Goal: Answer question/provide support: Share knowledge or assist other users

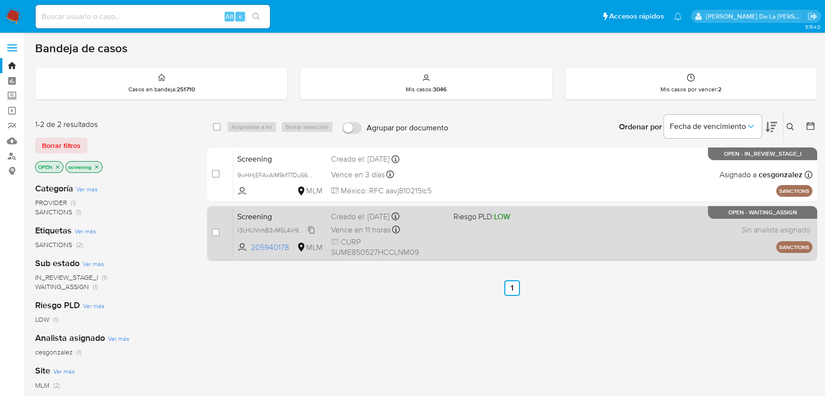
click at [280, 227] on span "r3LHUVnhB3vM5L4iIr9wgfdB" at bounding box center [276, 229] width 78 height 11
click at [574, 229] on div "Screening r3LHUVnhB3vM5L4iIr9wgfdB Copiado Copiado 205940178 MLM Riesgo PLD: LO…" at bounding box center [522, 232] width 579 height 49
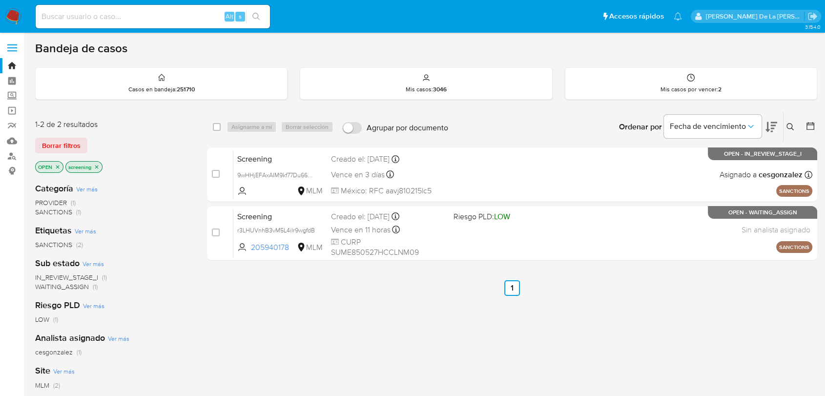
click at [12, 17] on img at bounding box center [13, 16] width 17 height 17
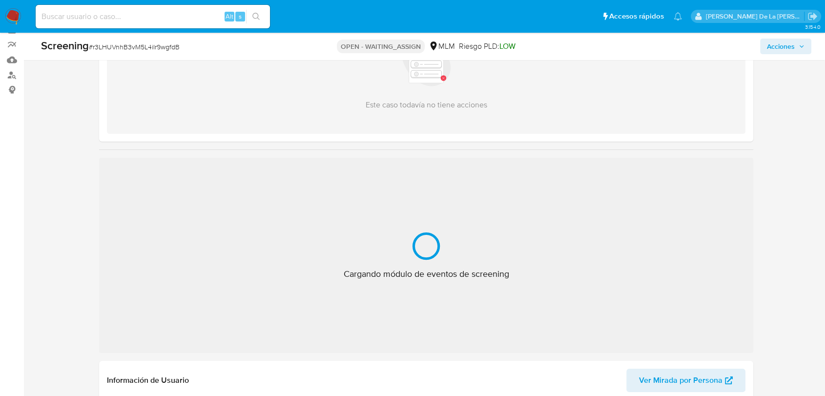
scroll to position [163, 0]
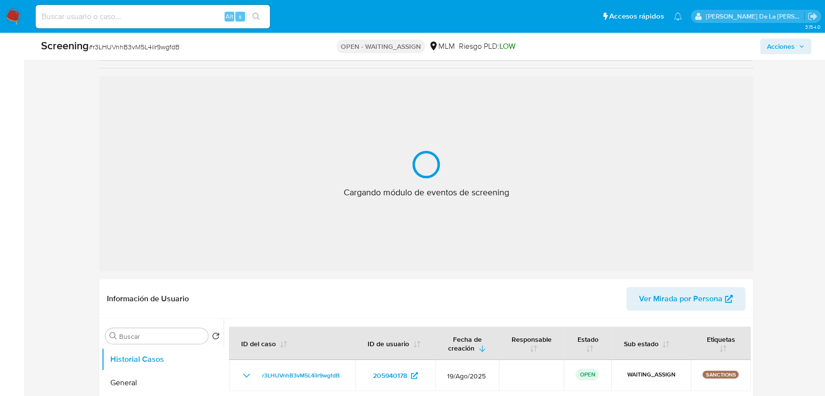
select select "10"
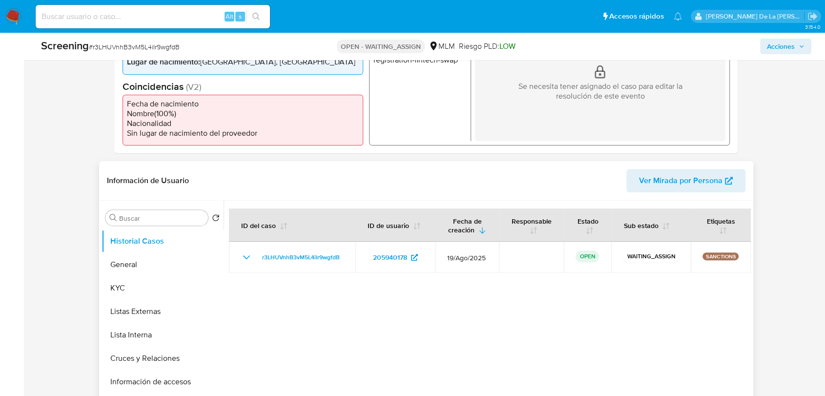
scroll to position [325, 0]
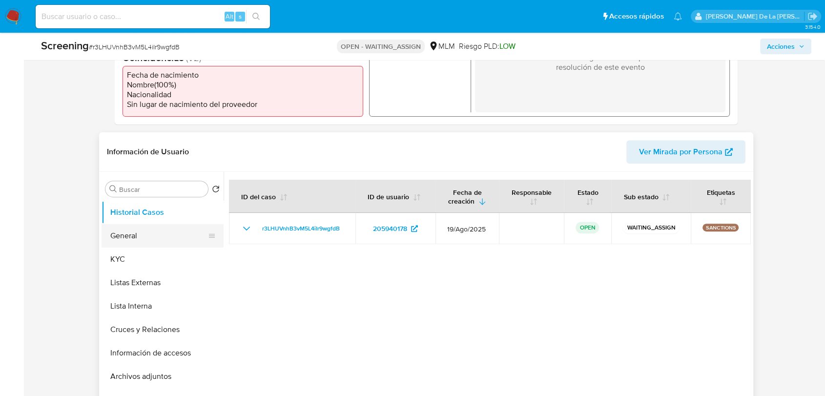
click at [167, 236] on button "General" at bounding box center [159, 235] width 114 height 23
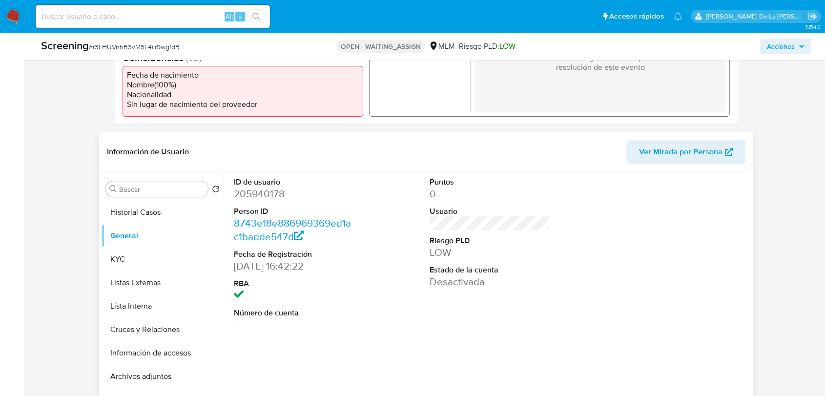
click at [267, 204] on dl "ID de usuario 205940178 Person ID 8743e18e886969369ed1ac1badde547d Fecha de Reg…" at bounding box center [294, 254] width 121 height 155
click at [271, 195] on dd "205940178" at bounding box center [294, 194] width 121 height 14
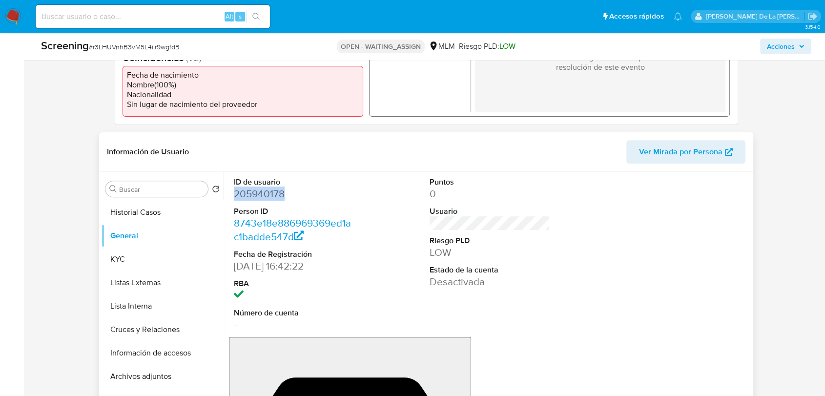
copy dd "205940178"
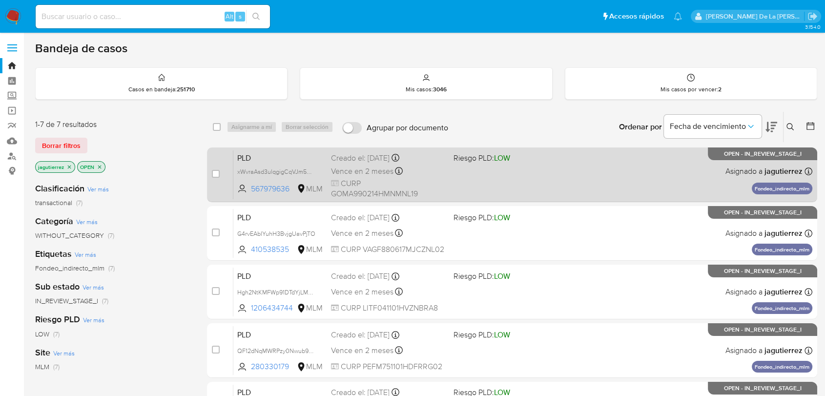
click at [536, 166] on div "PLD xWvraAsd3ulqgigCqVJm5ApB 567979636 MLM Riesgo PLD: LOW Creado el: 12/08/202…" at bounding box center [522, 174] width 579 height 49
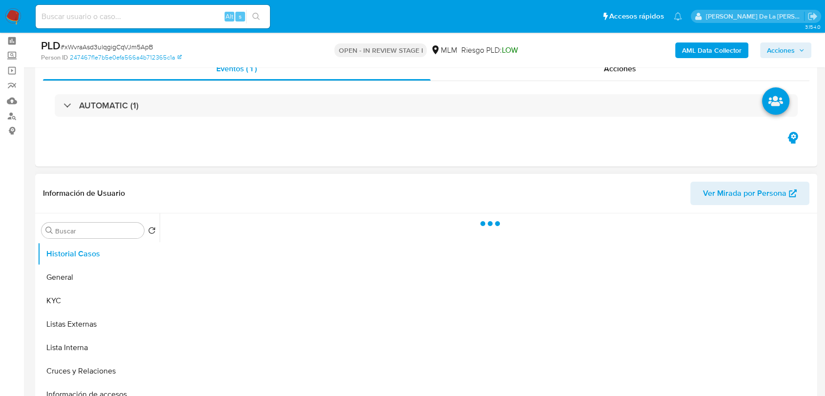
scroll to position [163, 0]
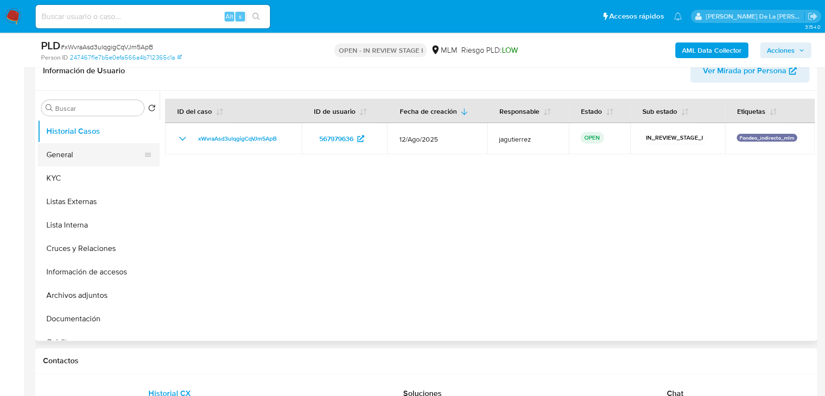
select select "10"
click at [101, 150] on button "General" at bounding box center [95, 154] width 114 height 23
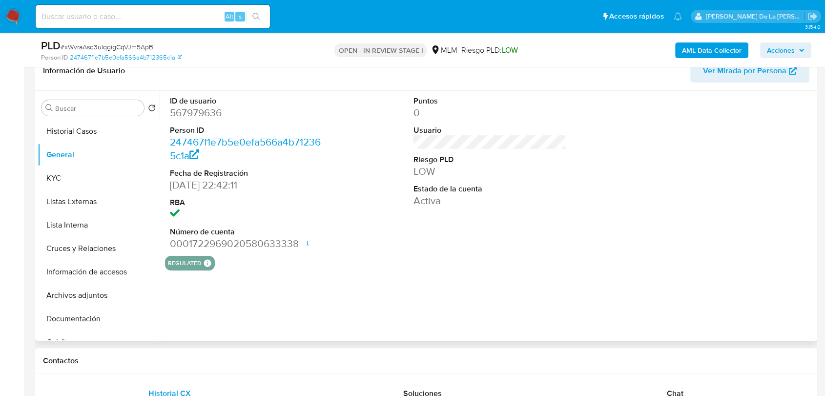
click at [197, 106] on dd "567979636" at bounding box center [246, 113] width 153 height 14
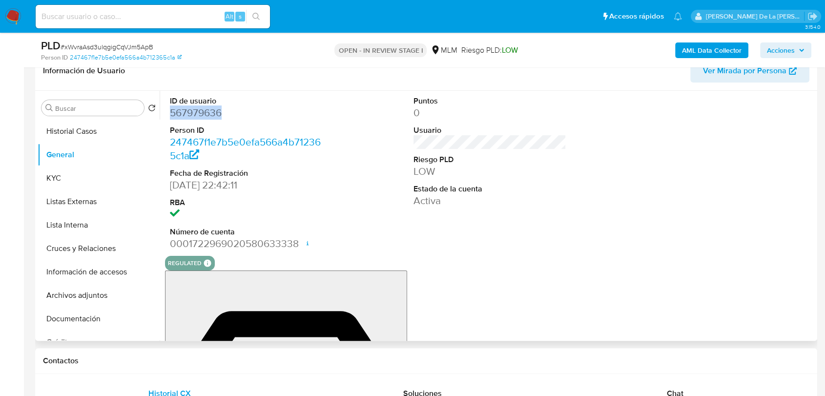
copy dd "567979636"
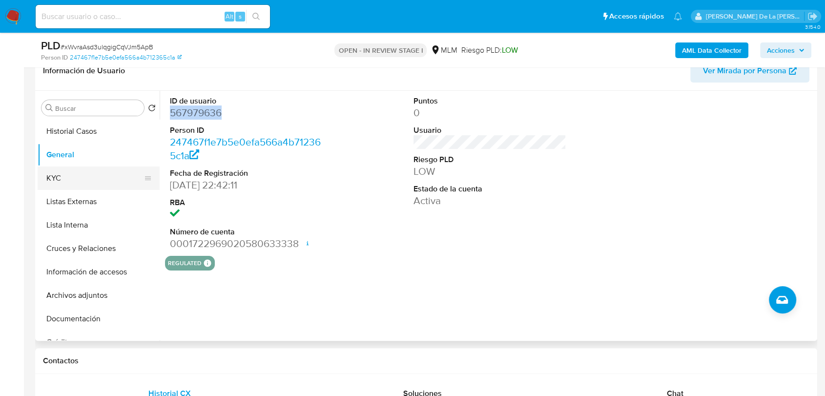
click at [115, 177] on button "KYC" at bounding box center [95, 177] width 114 height 23
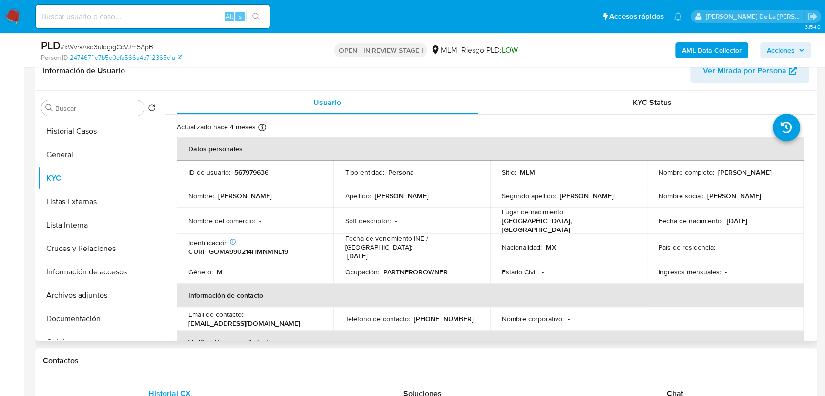
drag, startPoint x: 717, startPoint y: 171, endPoint x: 790, endPoint y: 177, distance: 73.4
click at [790, 177] on td "Nombre completo : Alain Gomez Mendez" at bounding box center [725, 172] width 157 height 23
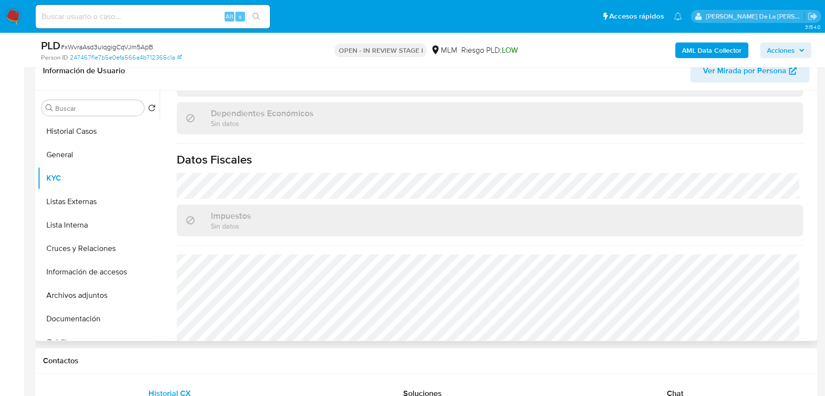
scroll to position [597, 0]
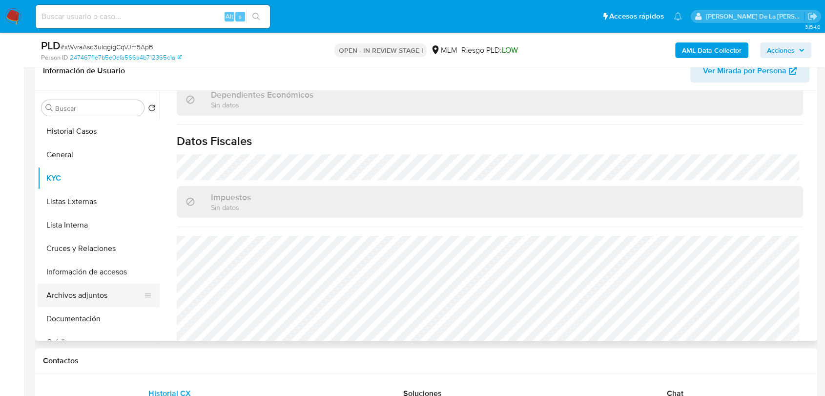
click at [83, 294] on button "Archivos adjuntos" at bounding box center [95, 295] width 114 height 23
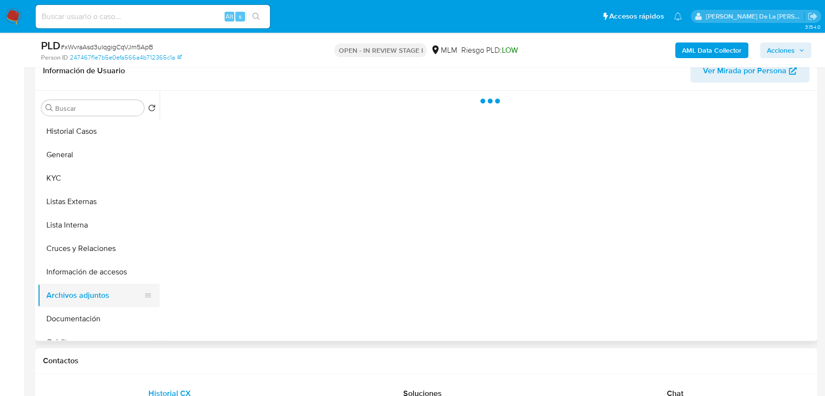
scroll to position [0, 0]
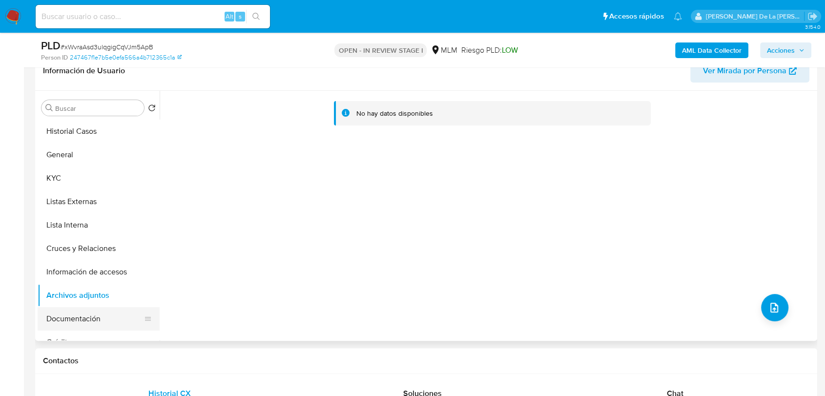
click at [87, 320] on button "Documentación" at bounding box center [95, 318] width 114 height 23
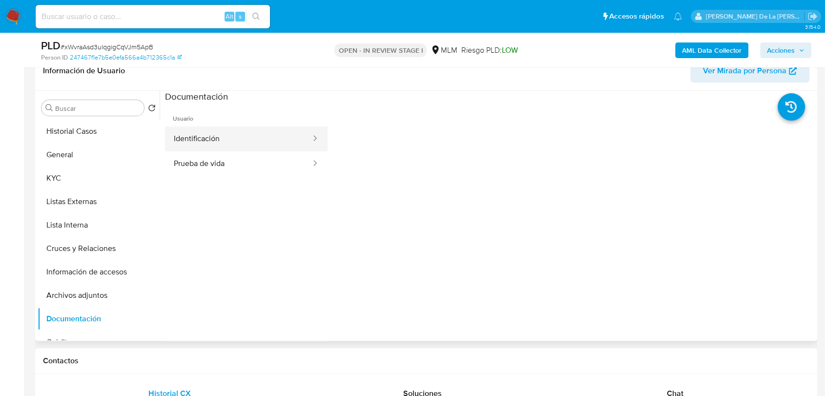
click at [238, 148] on button "Identificación" at bounding box center [238, 138] width 147 height 25
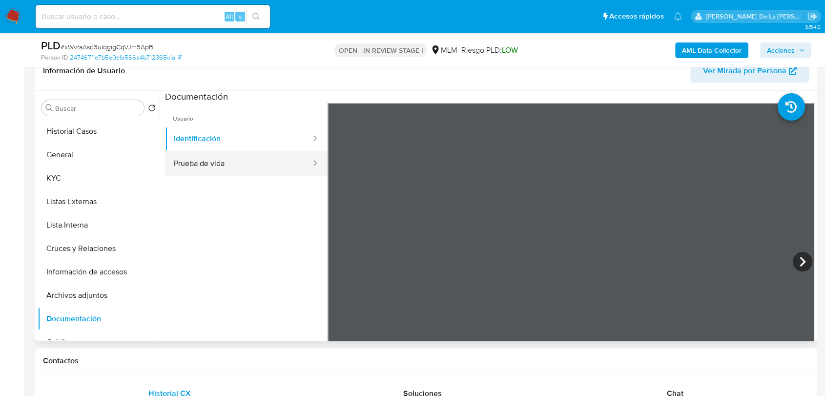
click at [229, 162] on button "Prueba de vida" at bounding box center [238, 163] width 147 height 25
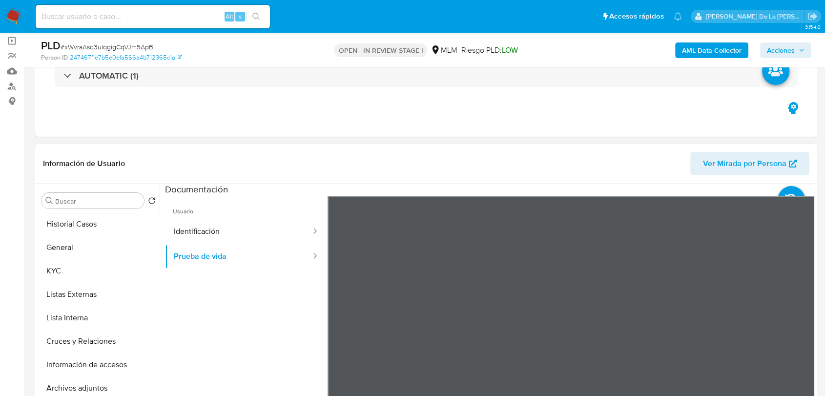
scroll to position [217, 0]
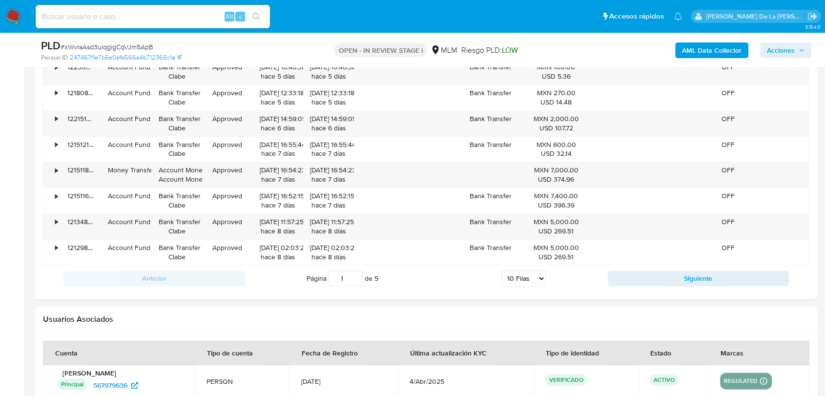
scroll to position [1247, 0]
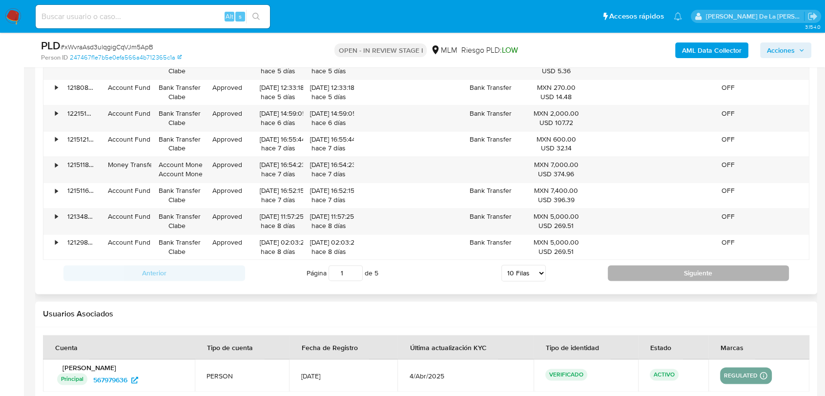
click at [644, 275] on button "Siguiente" at bounding box center [699, 273] width 182 height 16
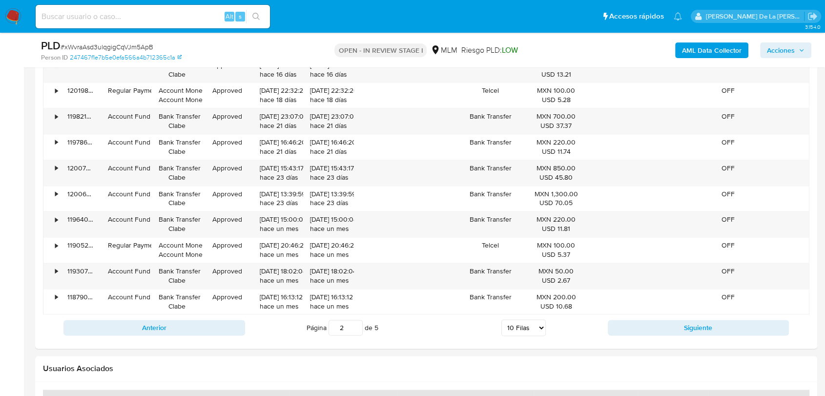
scroll to position [1139, 0]
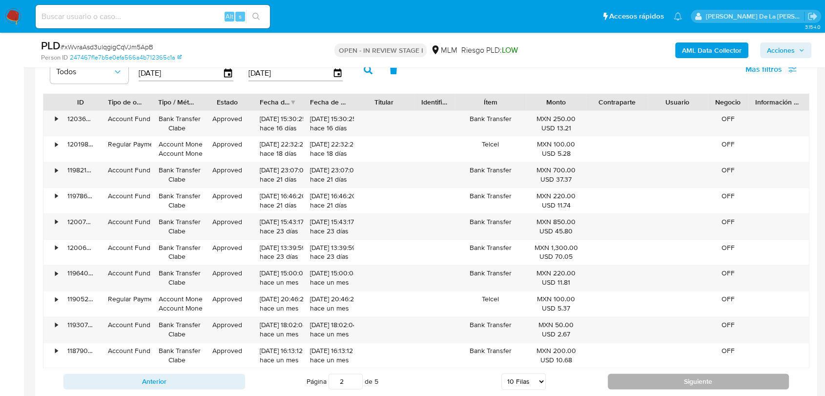
click at [631, 374] on button "Siguiente" at bounding box center [699, 382] width 182 height 16
type input "3"
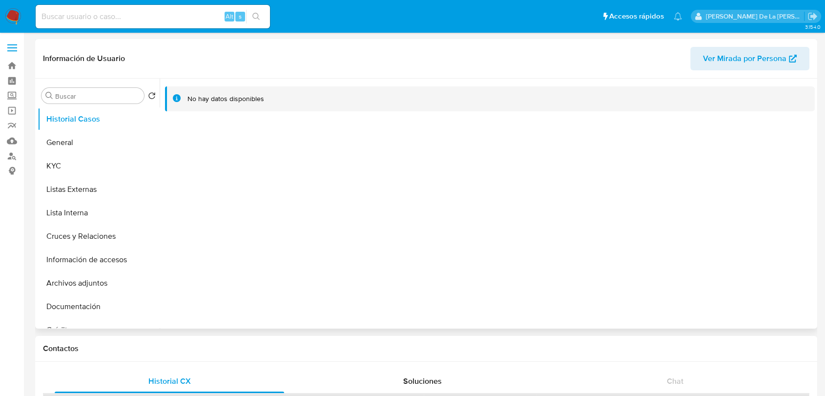
select select "10"
click at [117, 150] on button "General" at bounding box center [95, 142] width 114 height 23
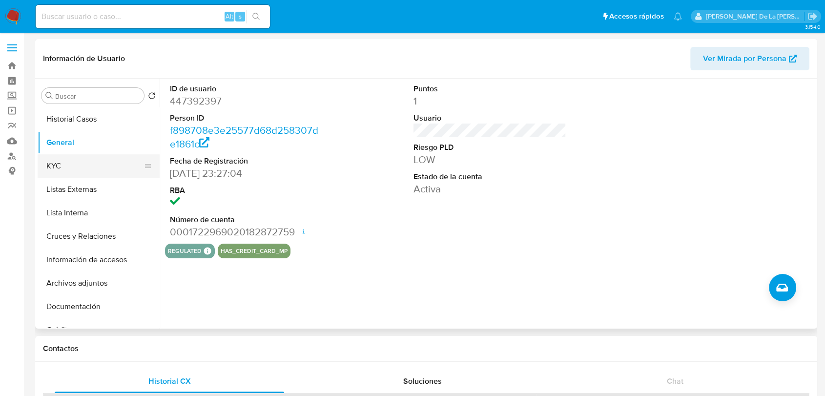
click at [104, 171] on button "KYC" at bounding box center [95, 165] width 114 height 23
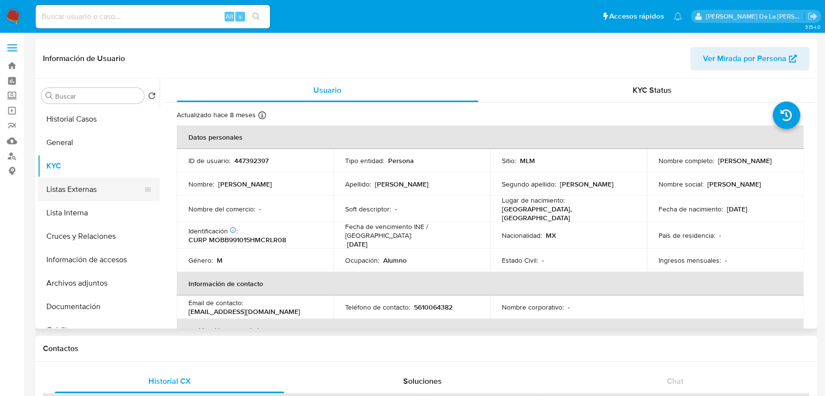
click at [77, 190] on button "Listas Externas" at bounding box center [95, 189] width 114 height 23
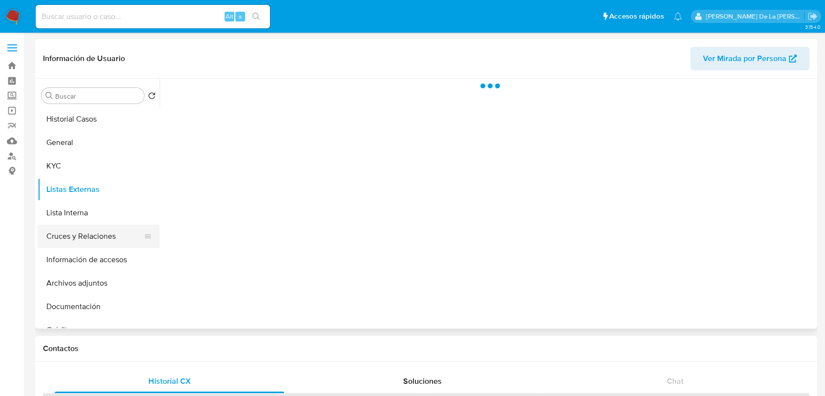
click at [78, 234] on button "Cruces y Relaciones" at bounding box center [95, 236] width 114 height 23
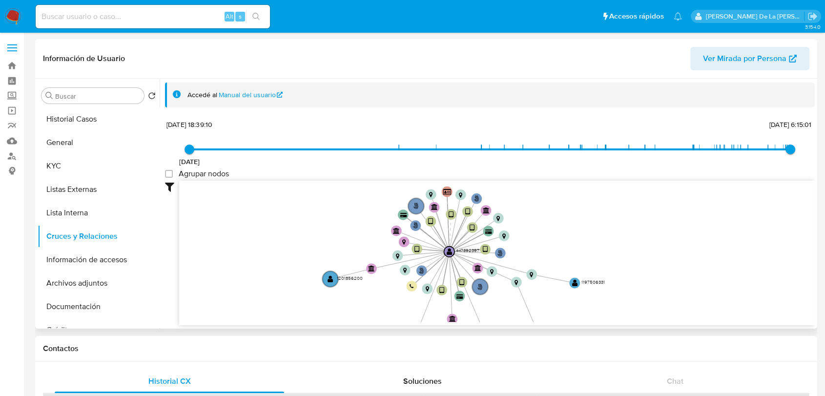
drag, startPoint x: 376, startPoint y: 247, endPoint x: 310, endPoint y: 247, distance: 66.4
click at [385, 259] on icon "user-447392397  447392397 phone-93c19a512c28a7d00a0532f51b9127de  person-f898…" at bounding box center [497, 252] width 636 height 142
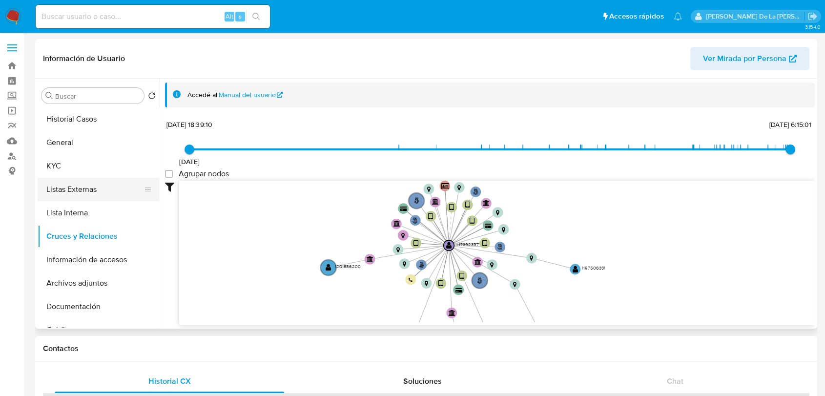
click at [92, 200] on button "Listas Externas" at bounding box center [95, 189] width 114 height 23
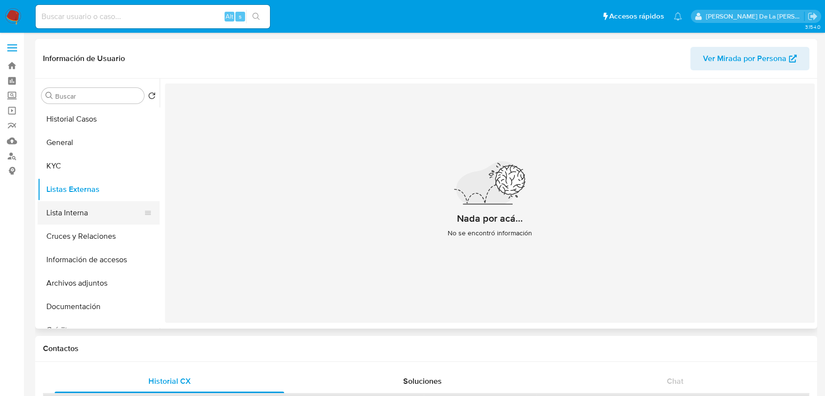
click at [90, 206] on button "Lista Interna" at bounding box center [95, 212] width 114 height 23
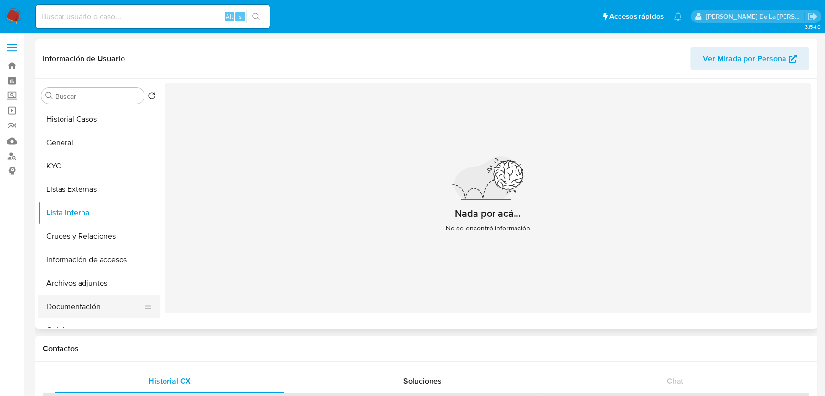
click at [76, 303] on button "Documentación" at bounding box center [95, 306] width 114 height 23
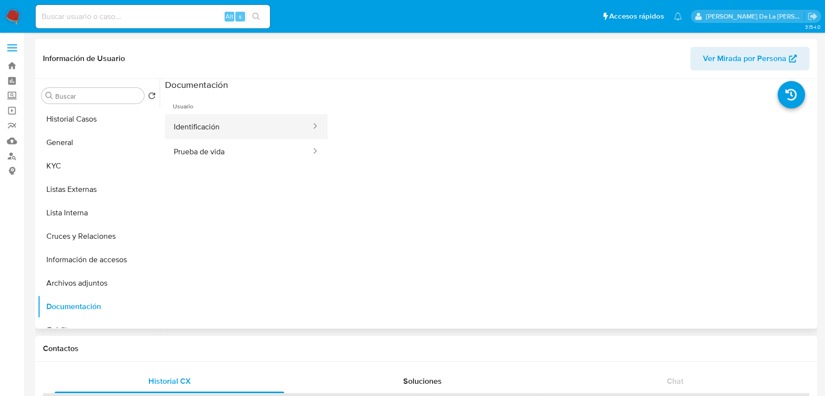
click at [230, 122] on button "Identificación" at bounding box center [238, 126] width 147 height 25
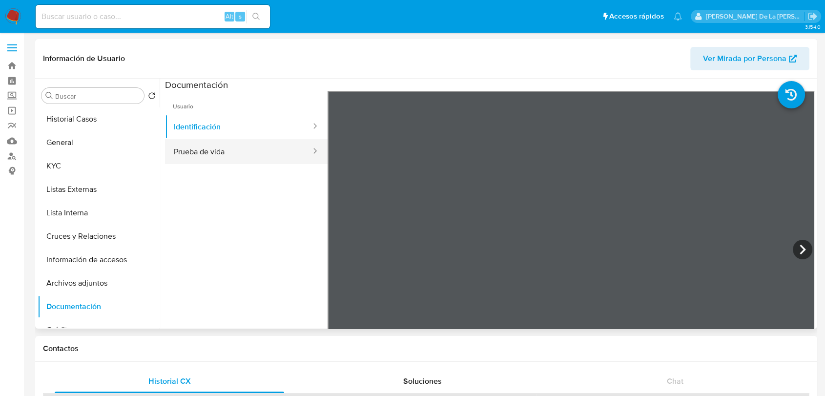
click at [271, 152] on button "Prueba de vida" at bounding box center [238, 151] width 147 height 25
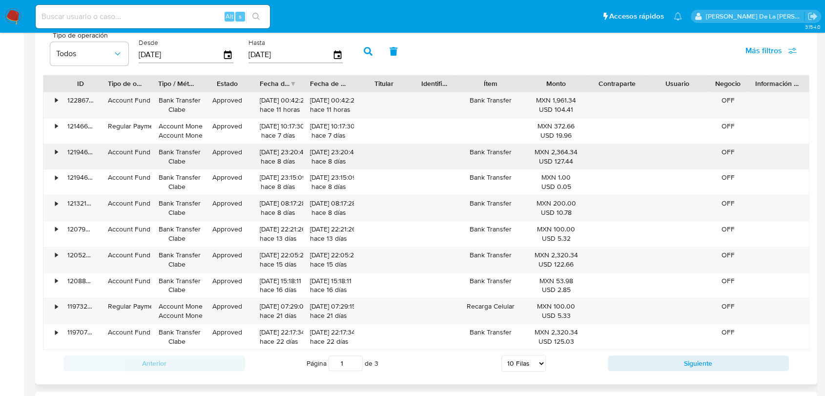
scroll to position [977, 0]
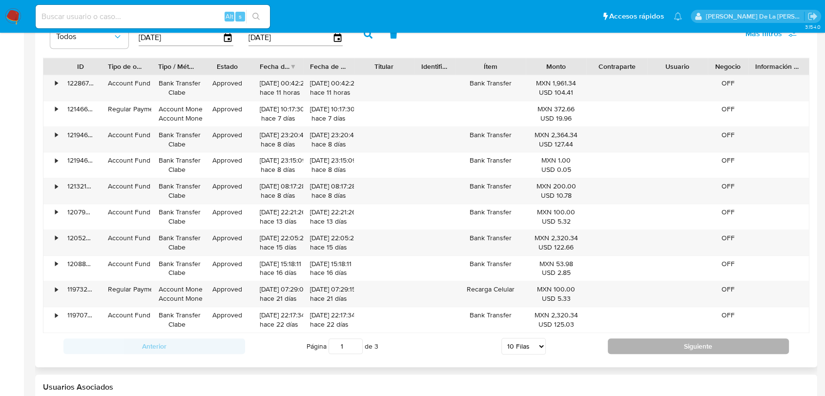
click at [643, 345] on button "Siguiente" at bounding box center [699, 346] width 182 height 16
type input "2"
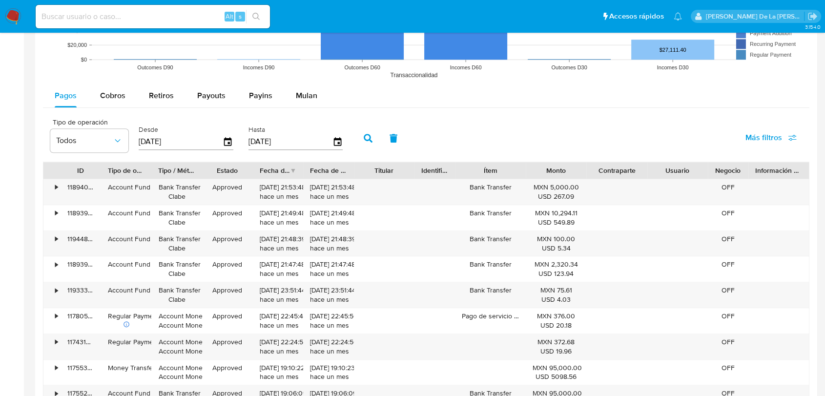
scroll to position [868, 0]
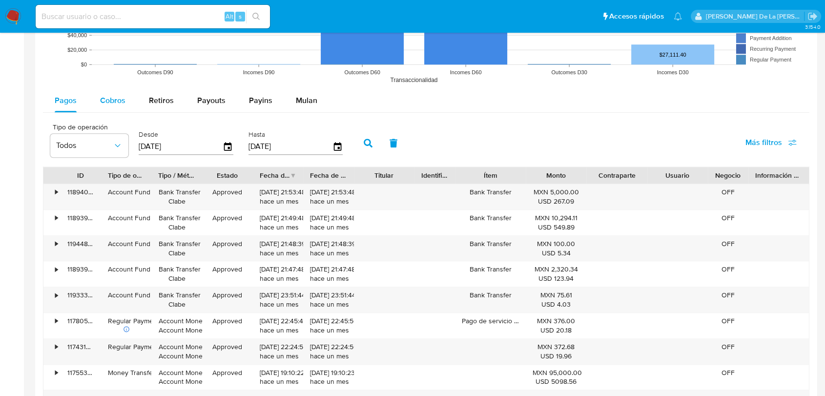
click at [111, 99] on span "Cobros" at bounding box center [112, 100] width 25 height 11
select select "10"
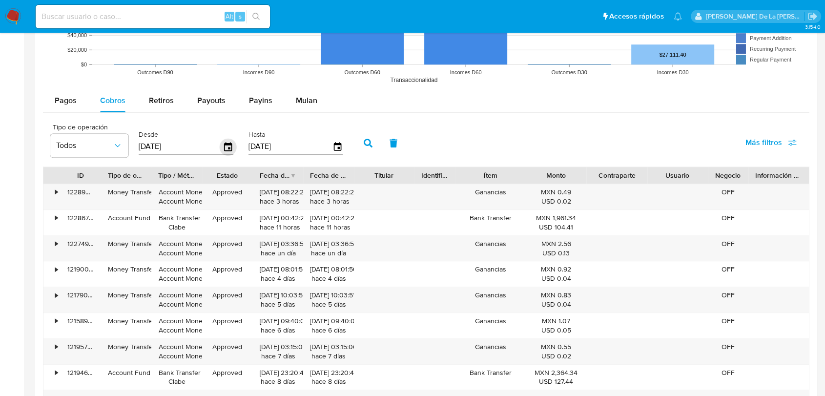
click at [226, 146] on icon "button" at bounding box center [228, 146] width 17 height 17
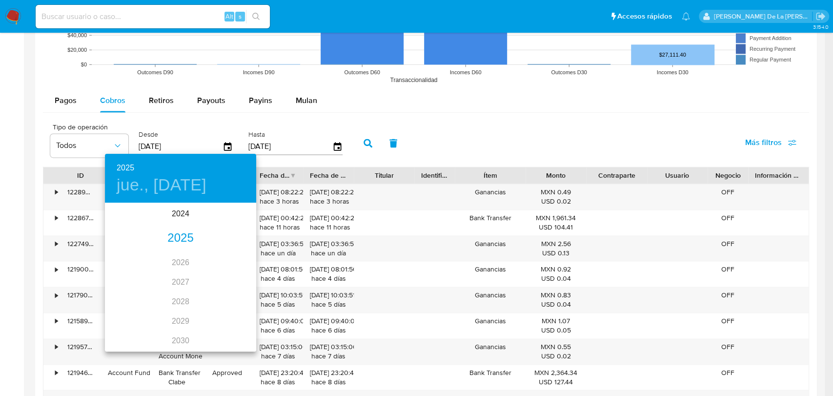
click at [182, 232] on div "2025" at bounding box center [180, 239] width 151 height 20
click at [238, 254] on div "jun." at bounding box center [231, 259] width 50 height 37
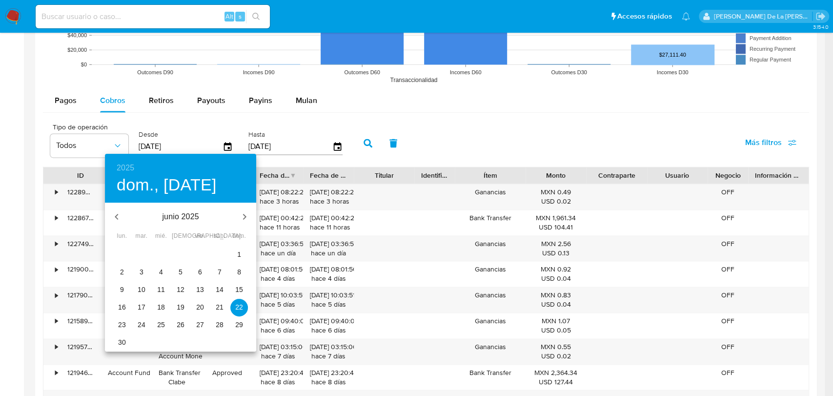
click at [238, 254] on p "1" at bounding box center [239, 254] width 4 height 10
type input "01/06/2025"
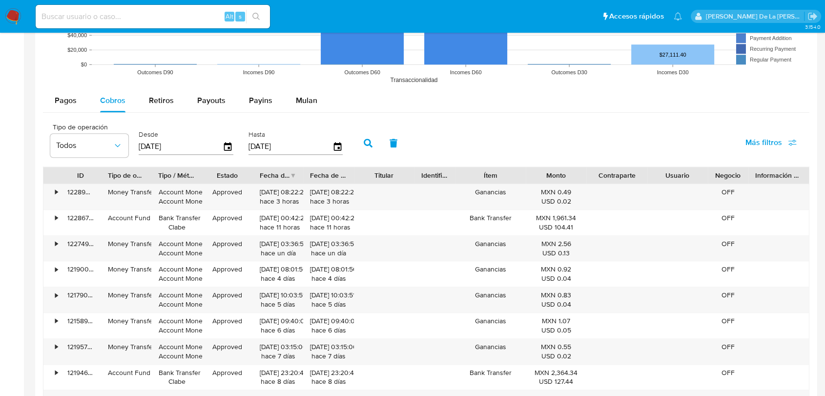
click at [370, 139] on icon "button" at bounding box center [368, 143] width 9 height 9
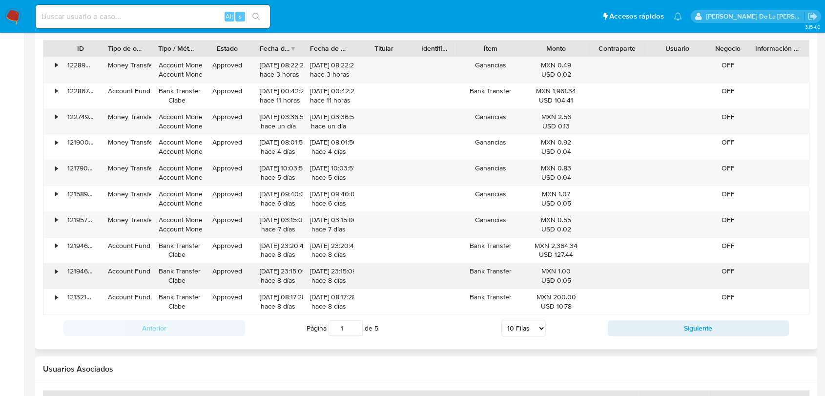
scroll to position [977, 0]
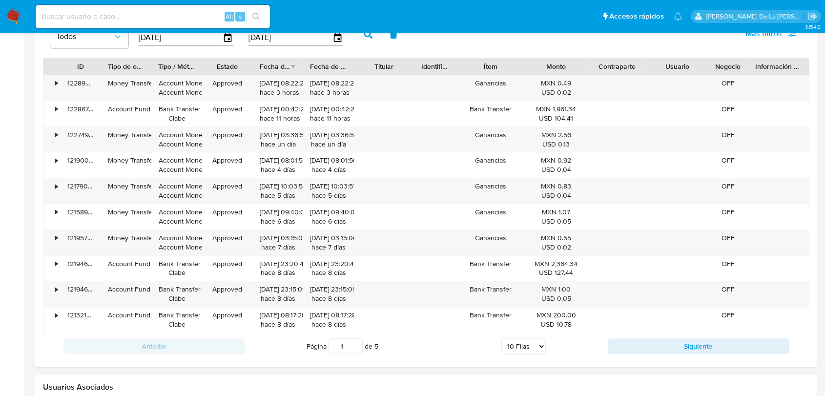
click at [662, 341] on button "Siguiente" at bounding box center [699, 346] width 182 height 16
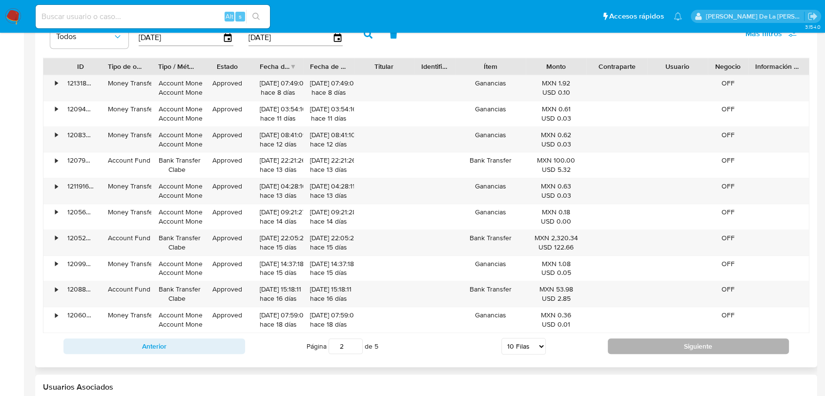
click at [660, 345] on button "Siguiente" at bounding box center [699, 346] width 182 height 16
click at [658, 348] on button "Siguiente" at bounding box center [699, 346] width 182 height 16
click at [658, 341] on button "Siguiente" at bounding box center [699, 346] width 182 height 16
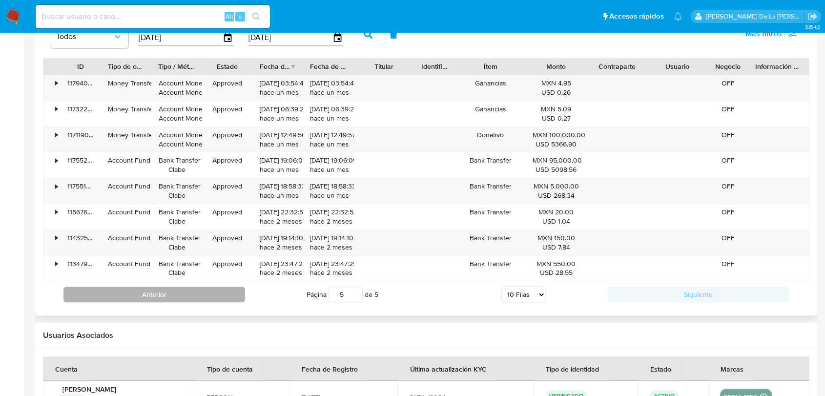
click at [204, 287] on button "Anterior" at bounding box center [154, 295] width 182 height 16
type input "4"
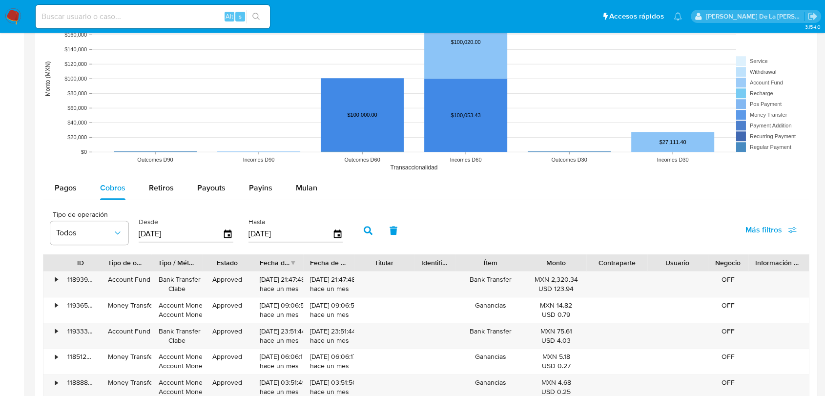
scroll to position [759, 0]
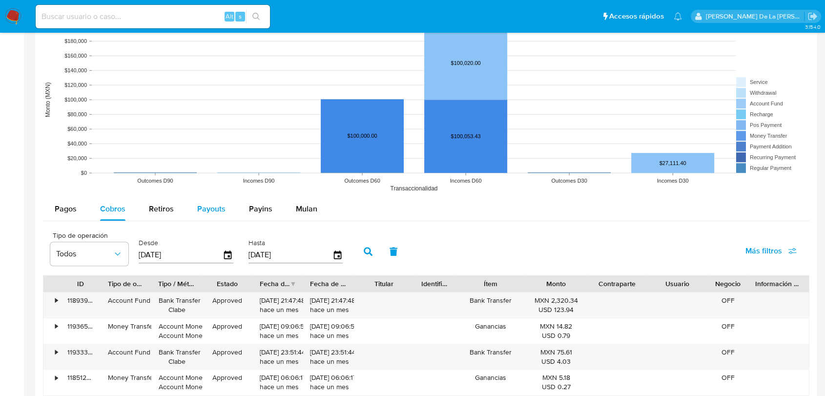
click at [208, 220] on div "Payouts" at bounding box center [211, 208] width 28 height 23
select select "10"
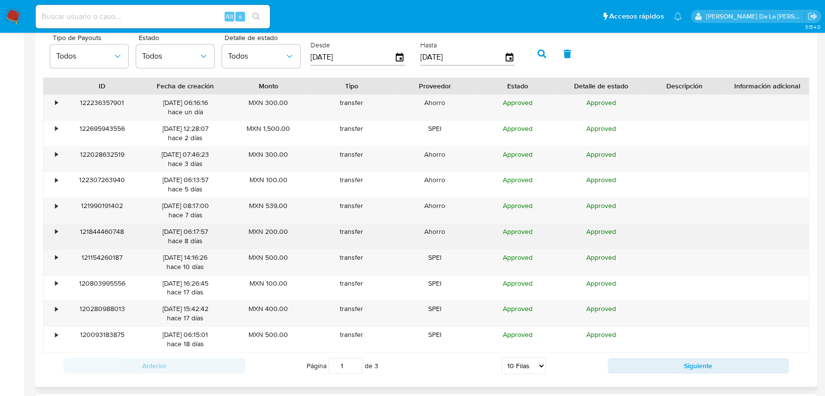
scroll to position [977, 0]
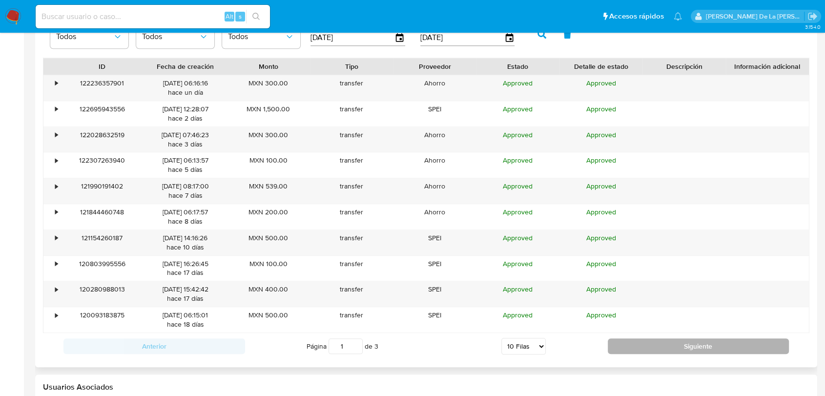
click at [672, 348] on button "Siguiente" at bounding box center [699, 346] width 182 height 16
type input "2"
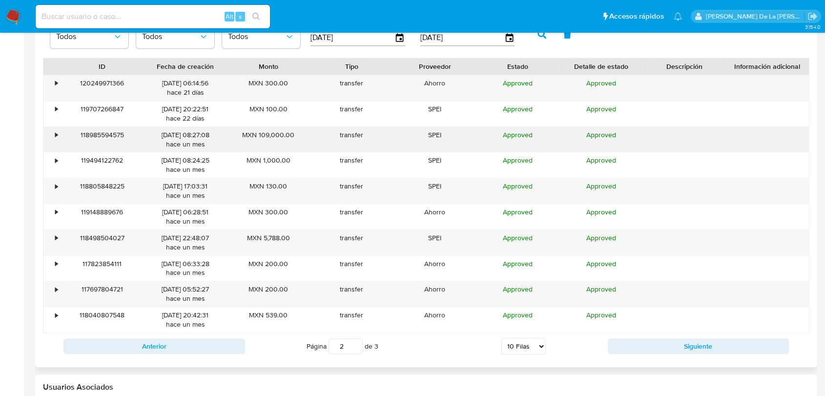
click at [53, 131] on div "•" at bounding box center [51, 139] width 17 height 25
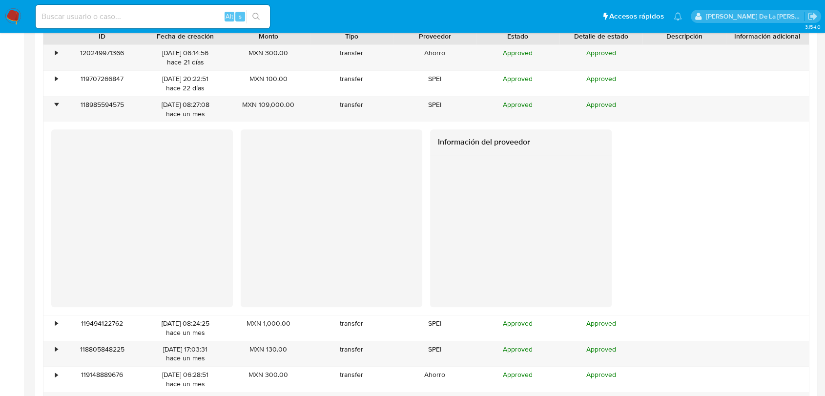
scroll to position [1031, 0]
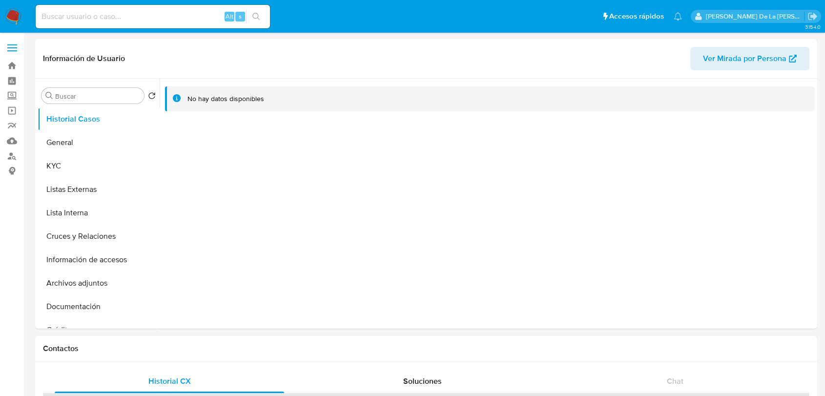
select select "10"
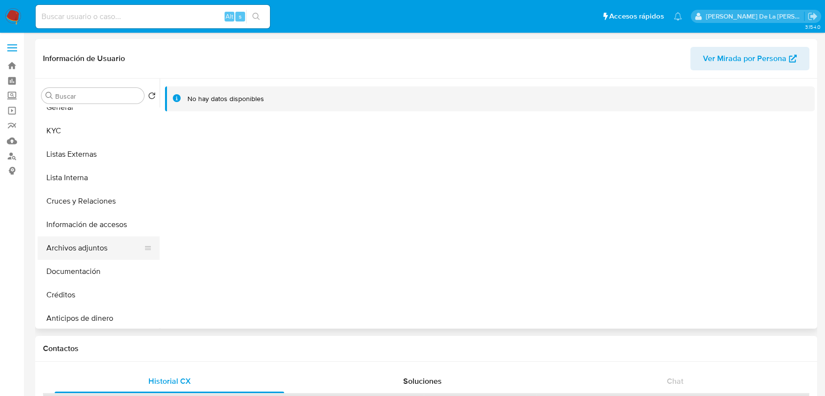
scroll to position [54, 0]
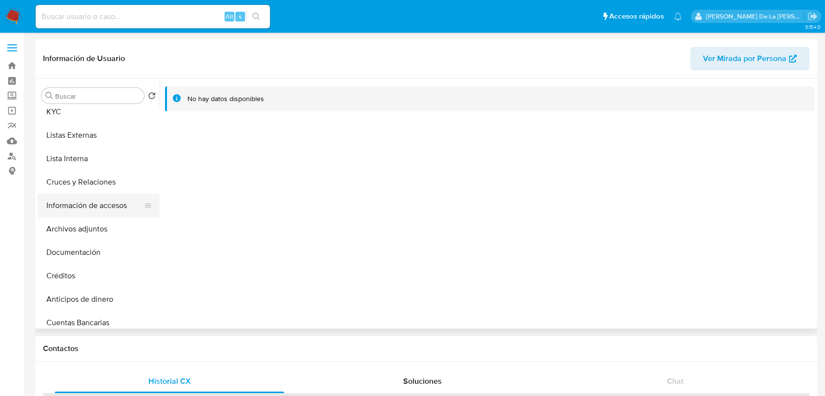
click at [91, 204] on button "Información de accesos" at bounding box center [95, 205] width 114 height 23
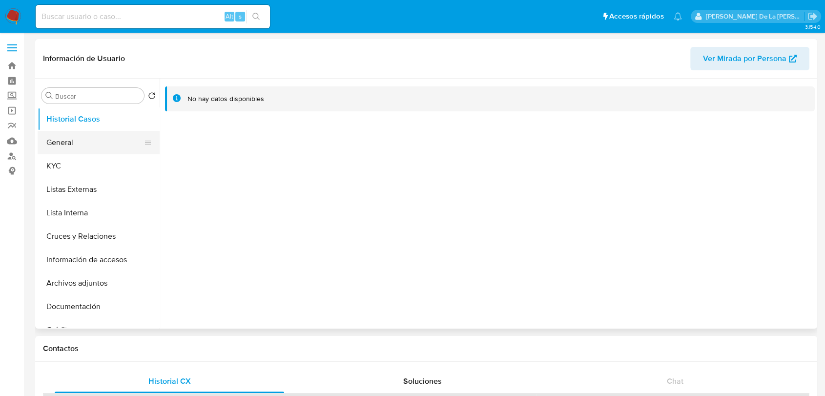
click at [75, 139] on button "General" at bounding box center [95, 142] width 114 height 23
select select "10"
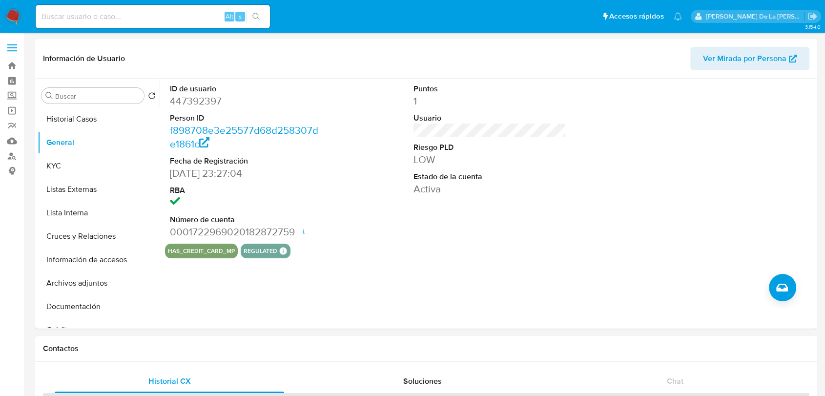
click at [15, 13] on img at bounding box center [13, 16] width 17 height 17
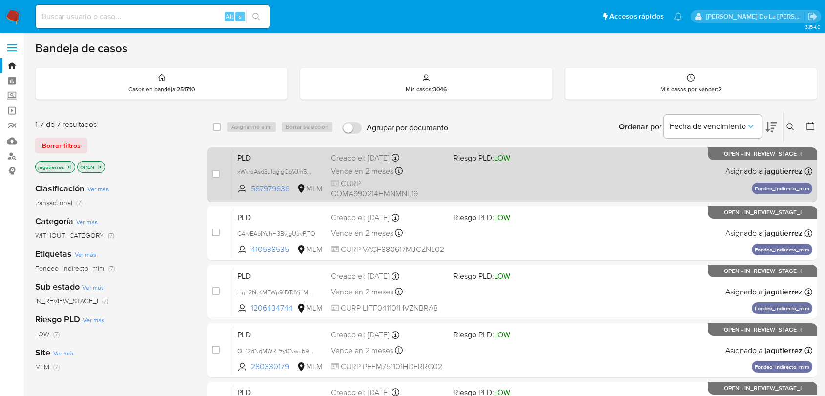
click at [546, 177] on div "PLD xWvraAsd3ulqgigCqVJm5ApB 567979636 MLM Riesgo PLD: LOW Creado el: [DATE] Cr…" at bounding box center [522, 174] width 579 height 49
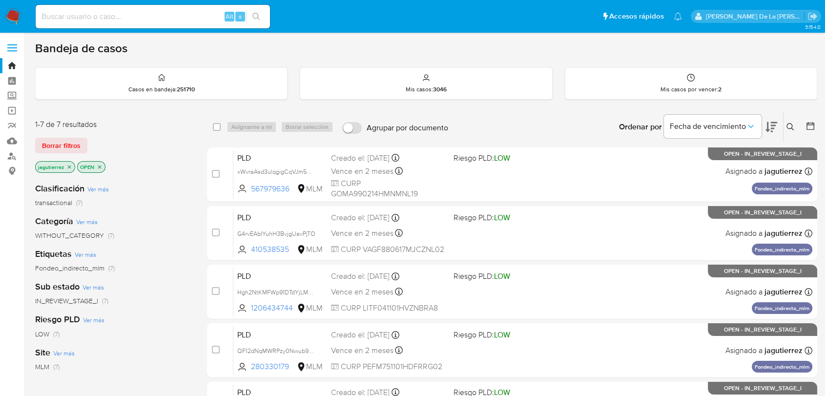
click at [17, 17] on img at bounding box center [13, 16] width 17 height 17
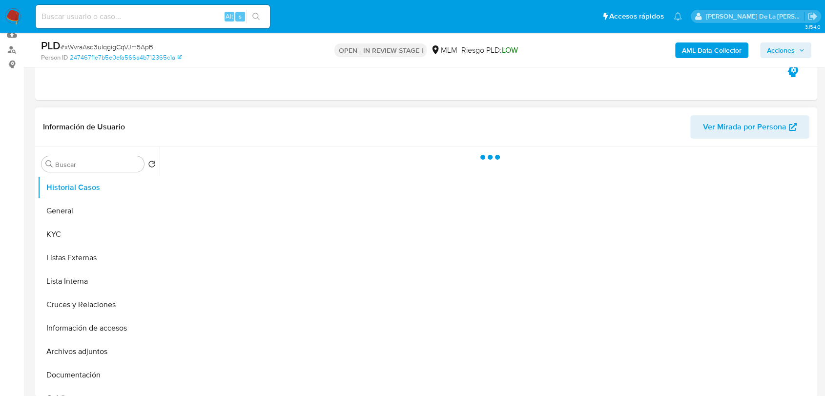
scroll to position [108, 0]
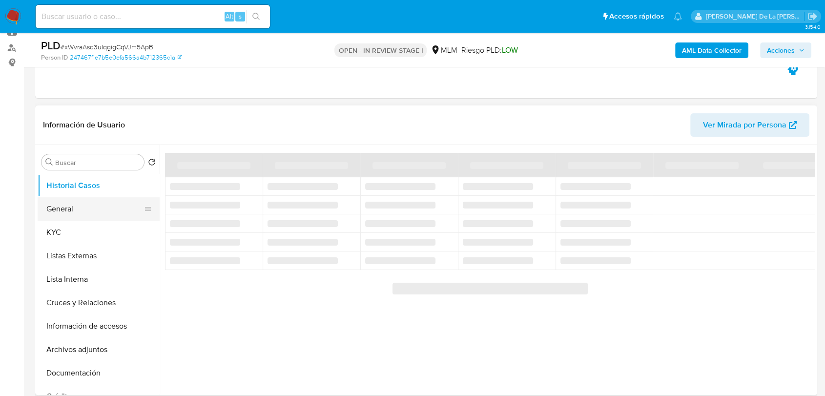
click at [91, 203] on button "General" at bounding box center [95, 208] width 114 height 23
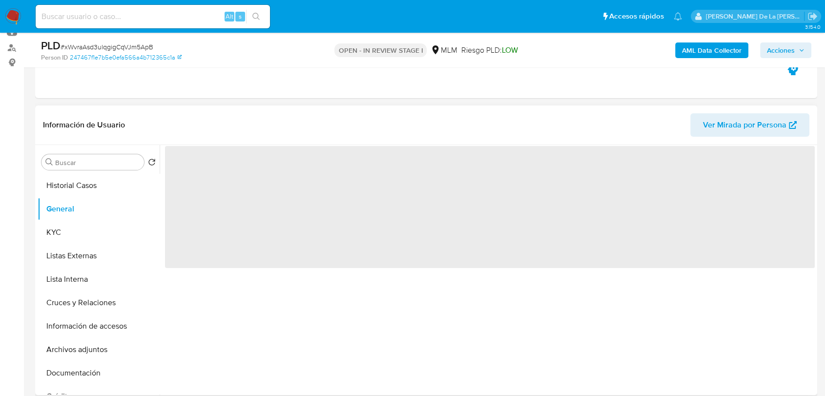
select select "10"
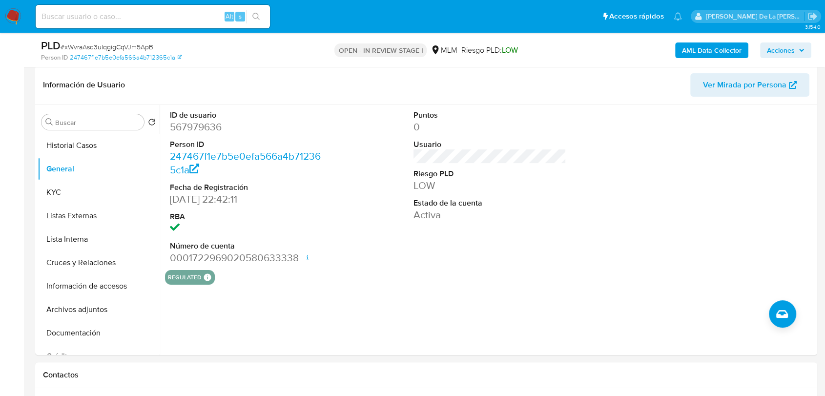
scroll to position [143, 0]
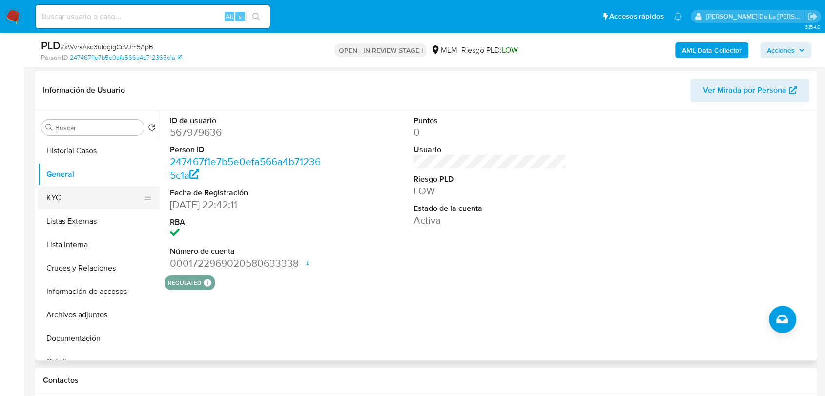
click at [66, 196] on button "KYC" at bounding box center [95, 197] width 114 height 23
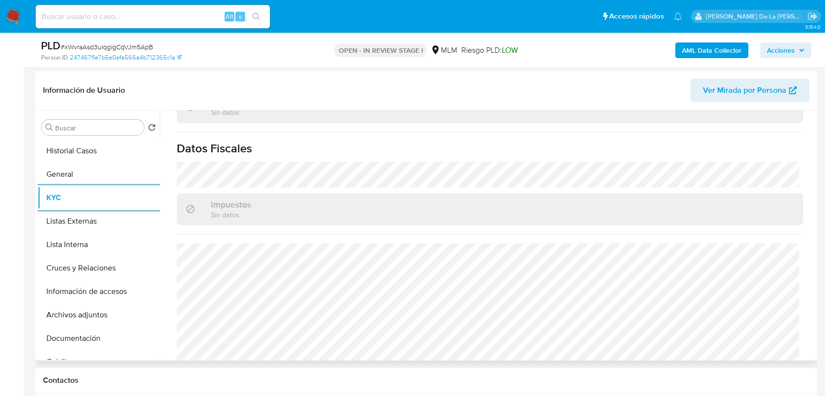
scroll to position [613, 0]
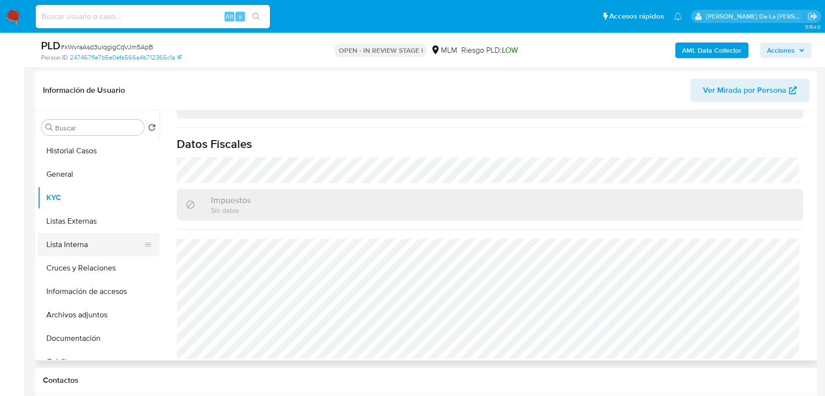
click at [69, 235] on button "Lista Interna" at bounding box center [95, 244] width 114 height 23
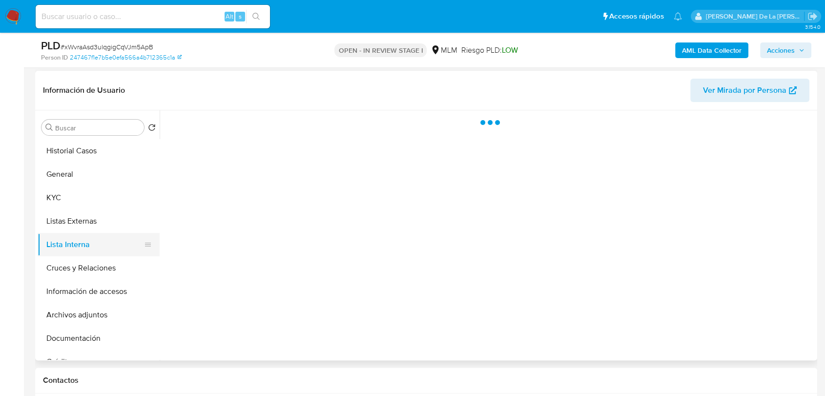
scroll to position [0, 0]
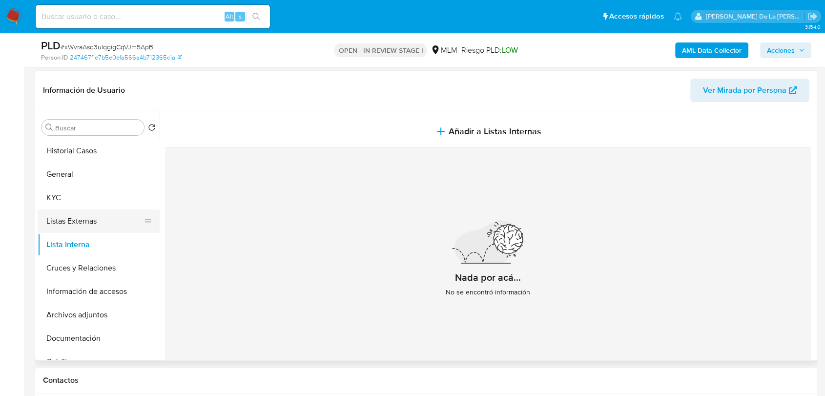
click at [91, 226] on button "Listas Externas" at bounding box center [95, 220] width 114 height 23
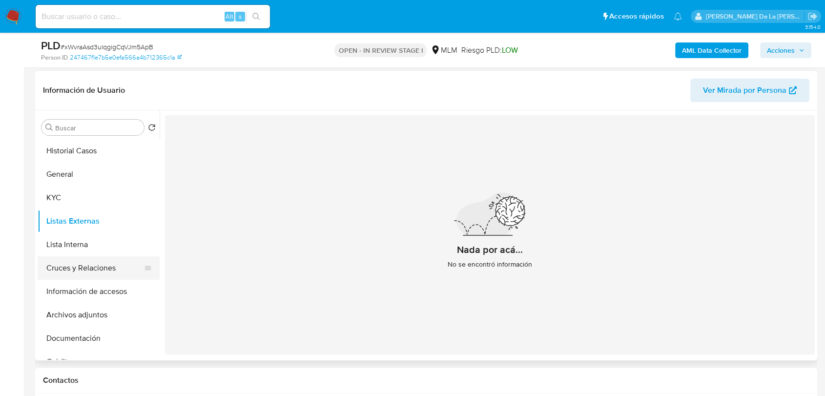
drag, startPoint x: 95, startPoint y: 268, endPoint x: 84, endPoint y: 267, distance: 10.8
click at [95, 268] on button "Cruces y Relaciones" at bounding box center [95, 267] width 114 height 23
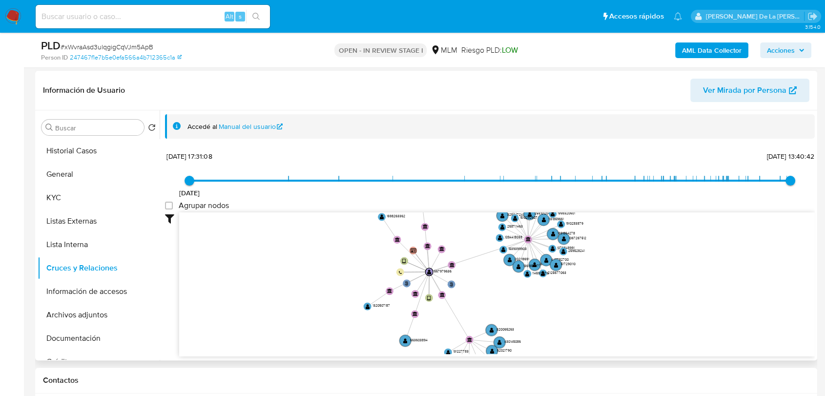
drag, startPoint x: 489, startPoint y: 265, endPoint x: 484, endPoint y: 271, distance: 7.3
click at [484, 271] on icon "user-567979636  567979636 phone-f7b7b850f3c163052713b1c9e43d65bb  person-2474…" at bounding box center [497, 283] width 636 height 142
click at [120, 292] on button "Información de accesos" at bounding box center [95, 291] width 114 height 23
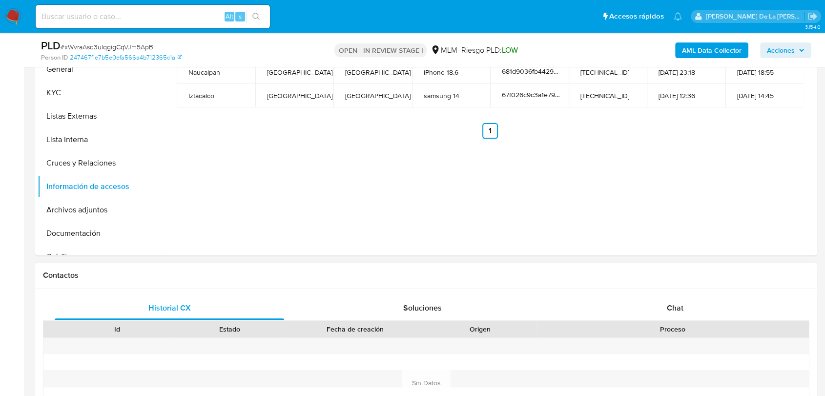
scroll to position [89, 0]
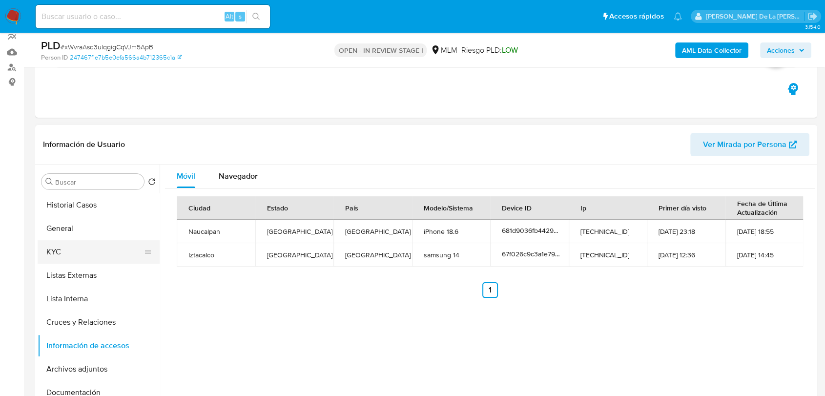
click at [83, 241] on button "KYC" at bounding box center [95, 251] width 114 height 23
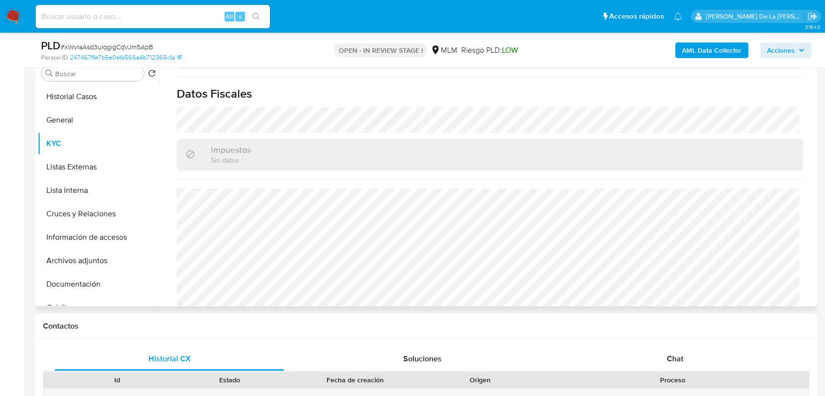
scroll to position [613, 0]
click at [108, 237] on button "Información de accesos" at bounding box center [95, 237] width 114 height 23
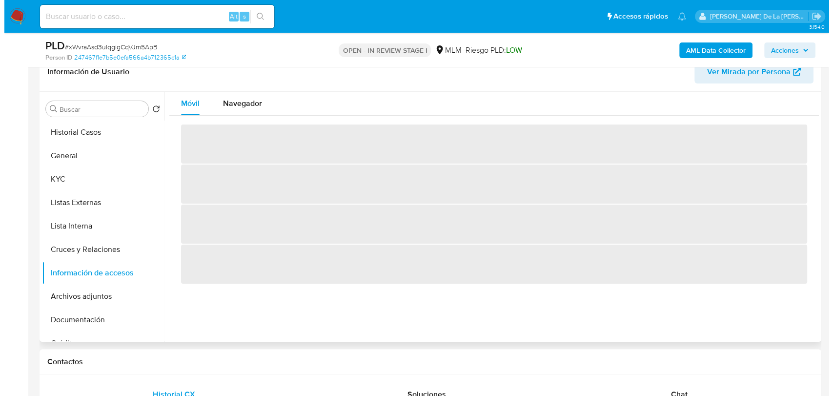
scroll to position [143, 0]
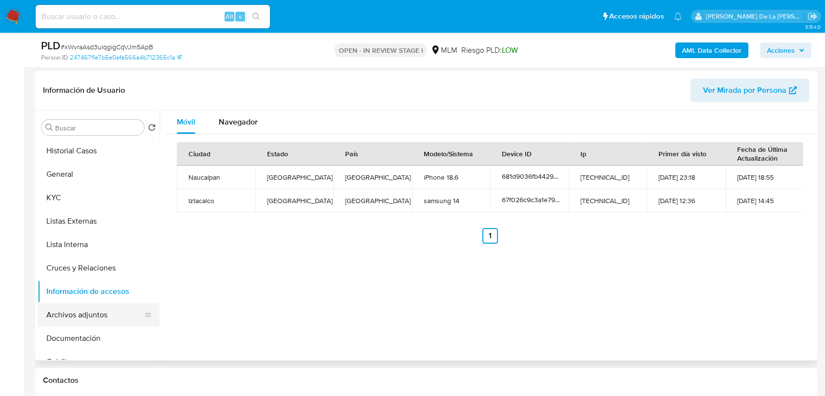
click at [74, 320] on button "Archivos adjuntos" at bounding box center [95, 314] width 114 height 23
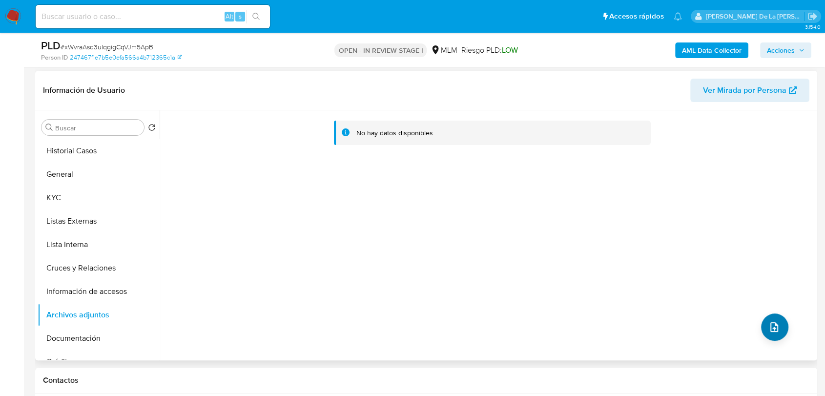
drag, startPoint x: 750, startPoint y: 316, endPoint x: 759, endPoint y: 318, distance: 8.9
click at [752, 317] on div "No hay datos disponibles" at bounding box center [487, 235] width 655 height 250
click at [761, 318] on button "upload-file" at bounding box center [774, 326] width 27 height 27
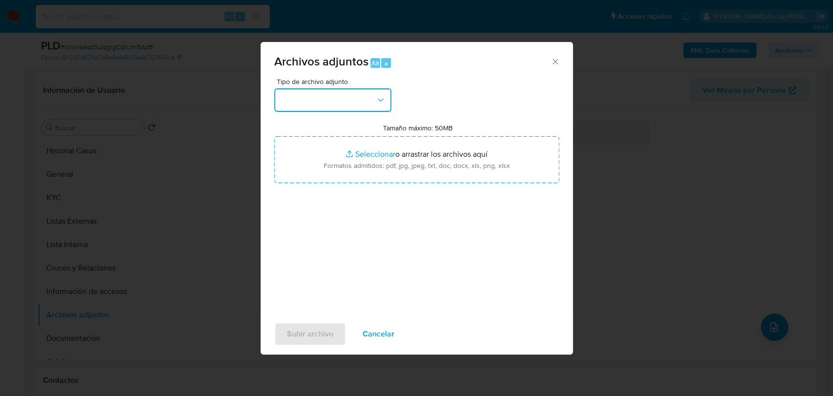
click at [312, 98] on button "button" at bounding box center [332, 99] width 117 height 23
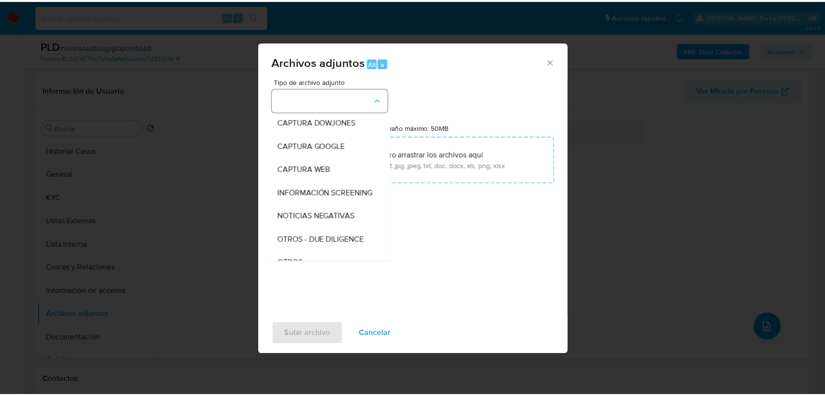
scroll to position [51, 0]
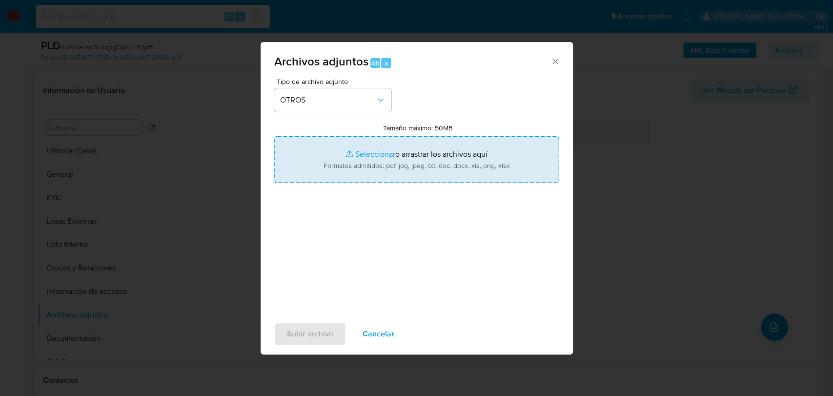
type input "C:\fakepath\567979636_ALAIN GOMEZ MENDEZ_AGO2025.pdf"
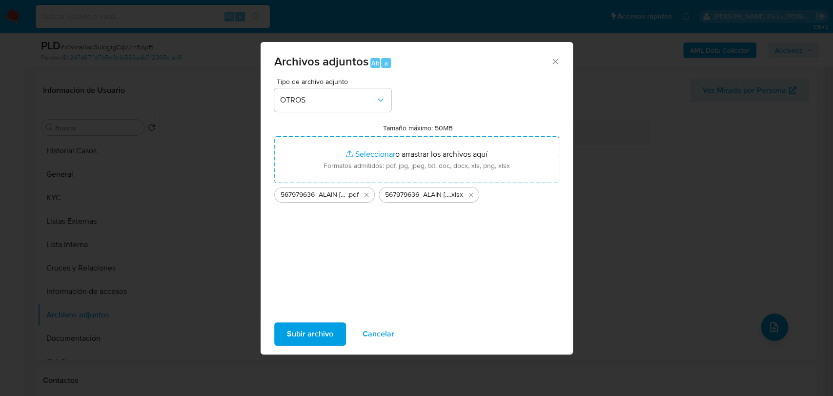
drag, startPoint x: 289, startPoint y: 322, endPoint x: 286, endPoint y: 317, distance: 5.7
click at [289, 321] on div "Subir archivo Cancelar" at bounding box center [417, 333] width 312 height 37
click at [311, 329] on span "Subir archivo" at bounding box center [310, 333] width 46 height 21
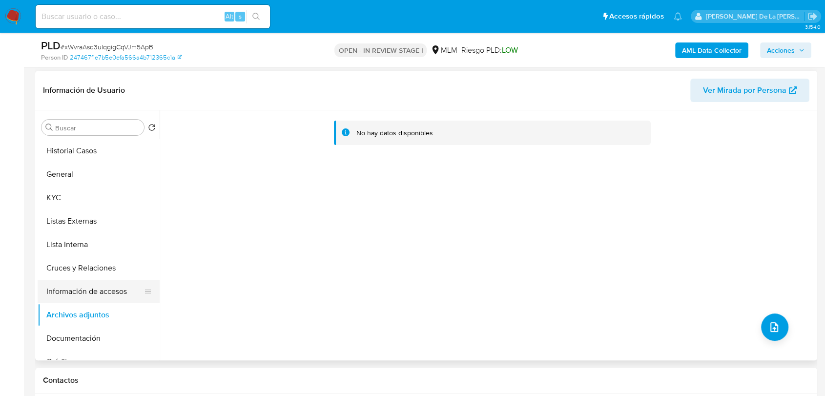
click at [87, 287] on button "Información de accesos" at bounding box center [95, 291] width 114 height 23
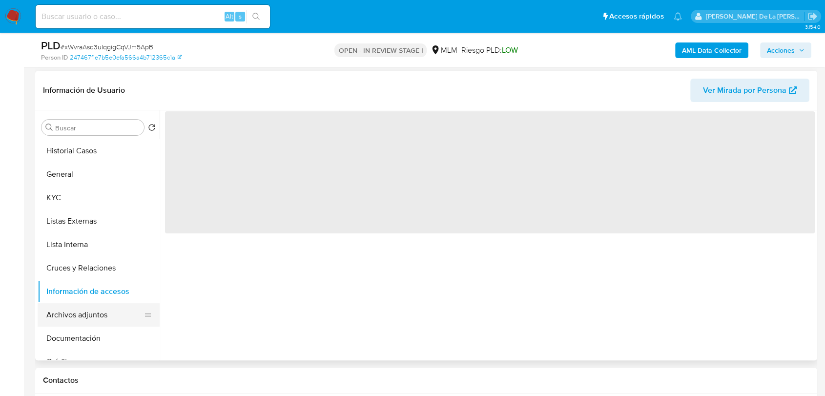
click at [86, 312] on button "Archivos adjuntos" at bounding box center [95, 314] width 114 height 23
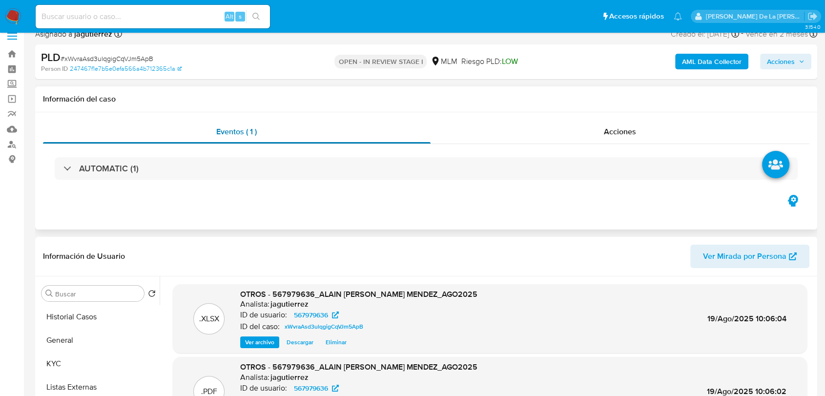
scroll to position [0, 0]
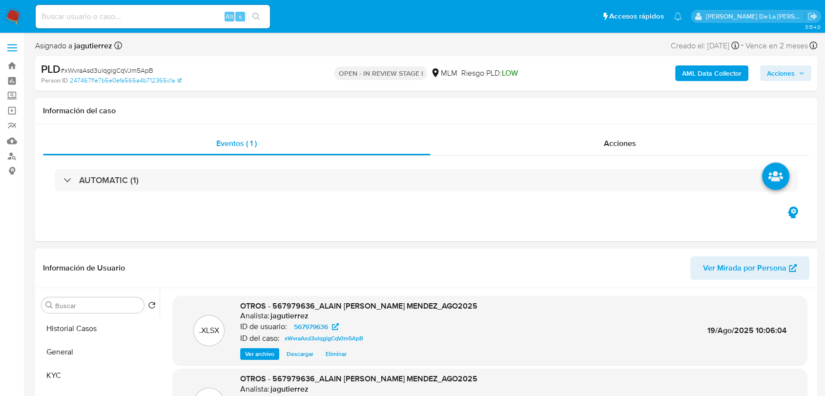
click at [725, 68] on b "AML Data Collector" at bounding box center [712, 73] width 60 height 16
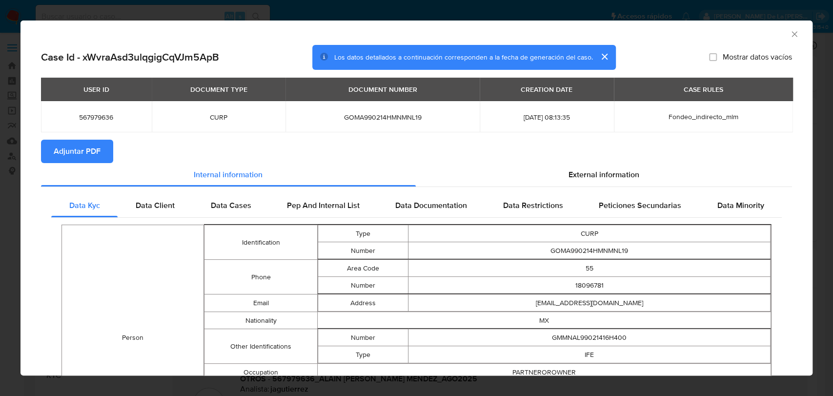
click at [75, 153] on span "Adjuntar PDF" at bounding box center [77, 151] width 47 height 21
click at [790, 33] on icon "Cerrar ventana" at bounding box center [795, 34] width 10 height 10
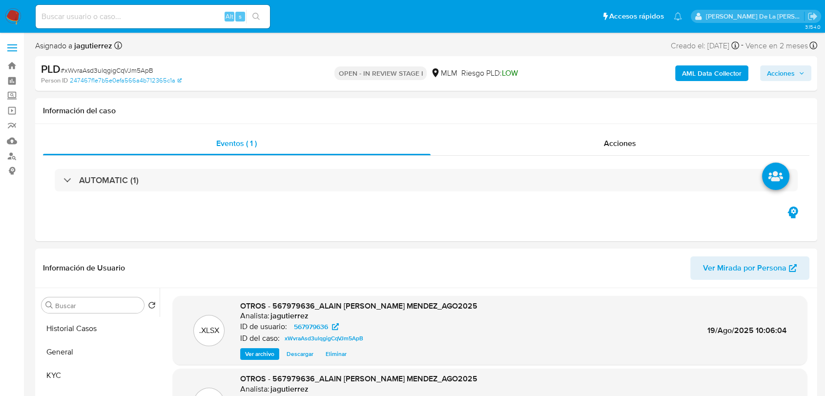
click at [767, 66] on span "Acciones" at bounding box center [781, 73] width 28 height 16
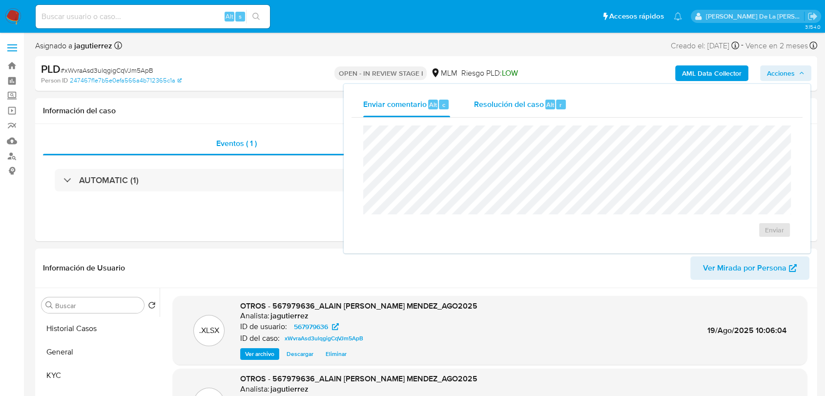
click at [544, 111] on div "Resolución del caso Alt r" at bounding box center [520, 104] width 93 height 25
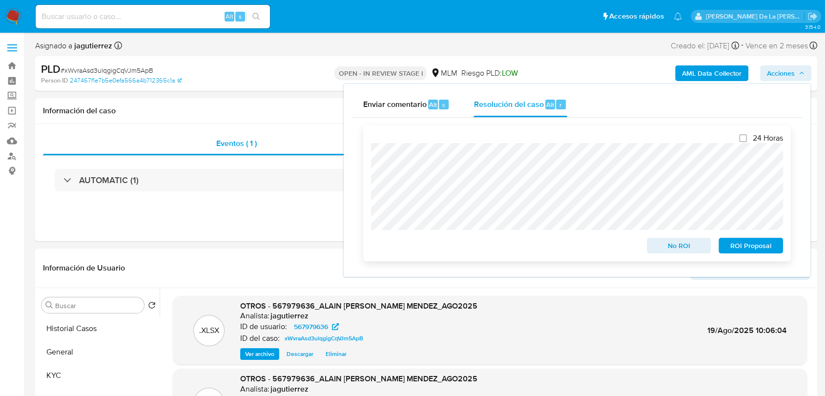
click at [737, 249] on span "ROI Proposal" at bounding box center [751, 246] width 51 height 14
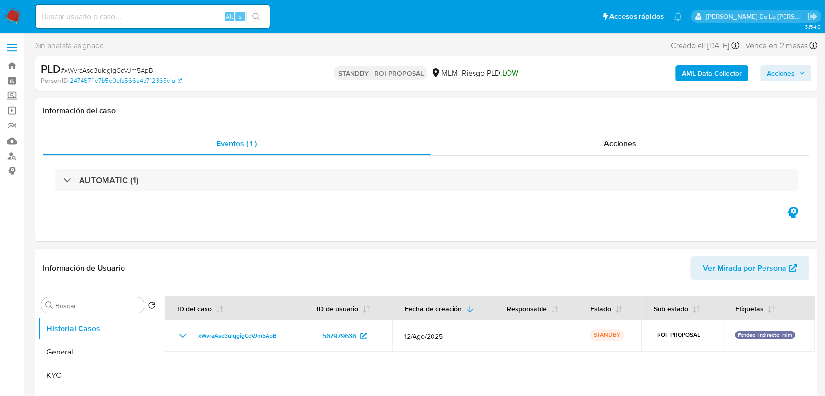
select select "10"
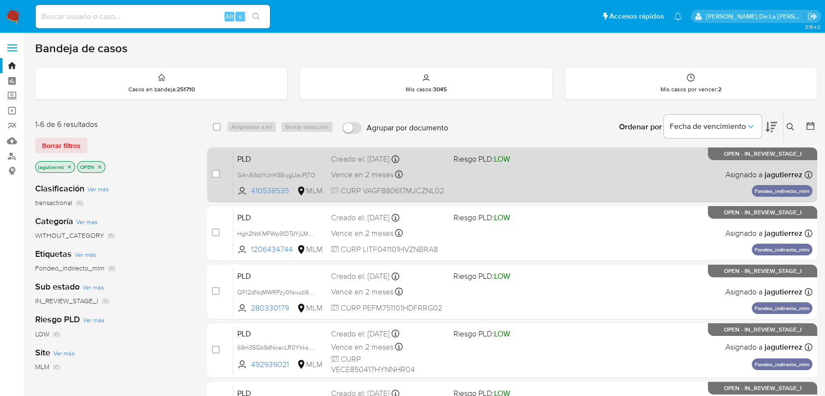
click at [609, 181] on div "PLD G4rvEAbIYuhH3BvjgUavPjTO 410538535 MLM Riesgo PLD: LOW Creado el: [DATE] Cr…" at bounding box center [522, 174] width 579 height 49
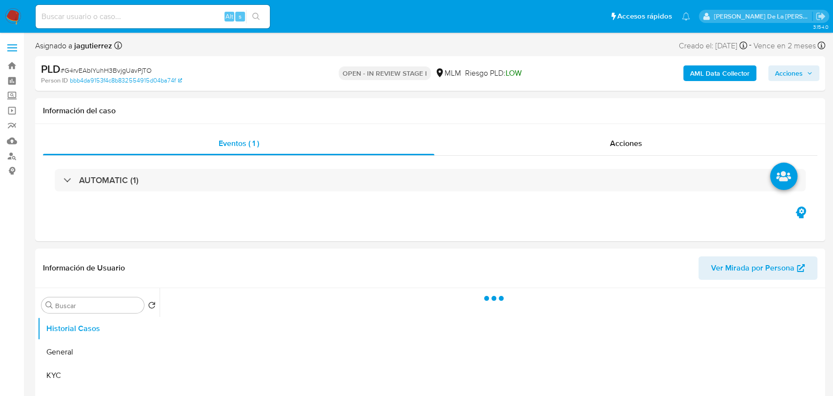
select select "10"
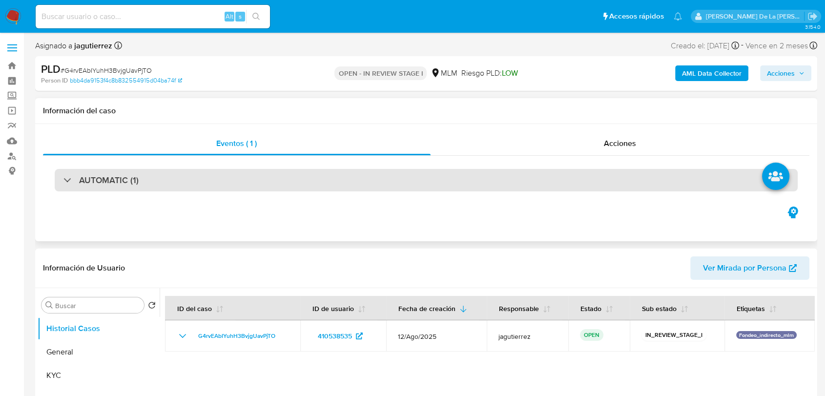
scroll to position [108, 0]
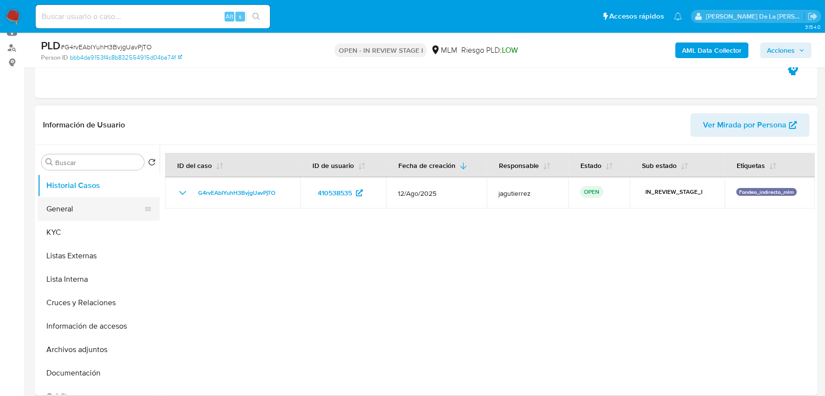
click at [113, 205] on button "General" at bounding box center [95, 208] width 114 height 23
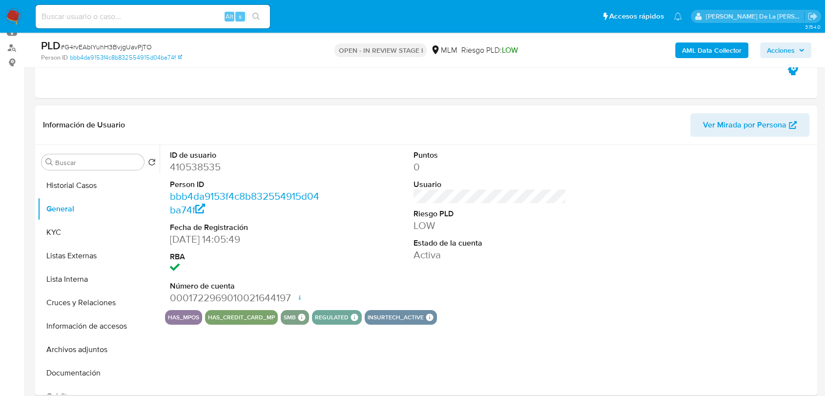
click at [200, 168] on dd "410538535" at bounding box center [246, 167] width 153 height 14
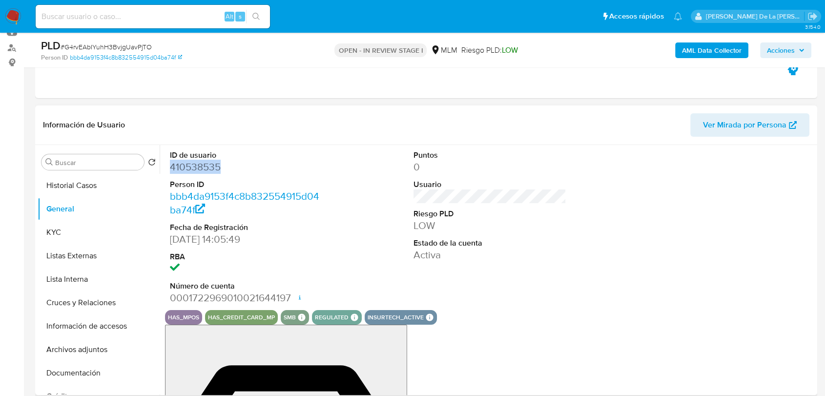
copy dd "410538535"
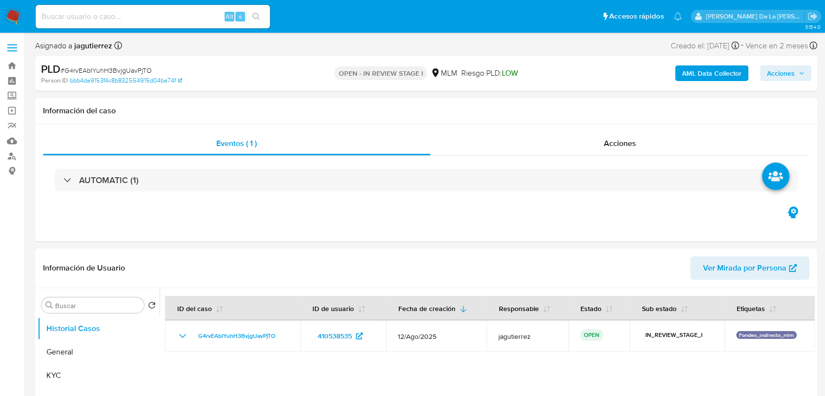
select select "10"
drag, startPoint x: 407, startPoint y: 137, endPoint x: 346, endPoint y: 168, distance: 69.0
click at [344, 167] on div "AUTOMATIC (1)" at bounding box center [426, 180] width 767 height 49
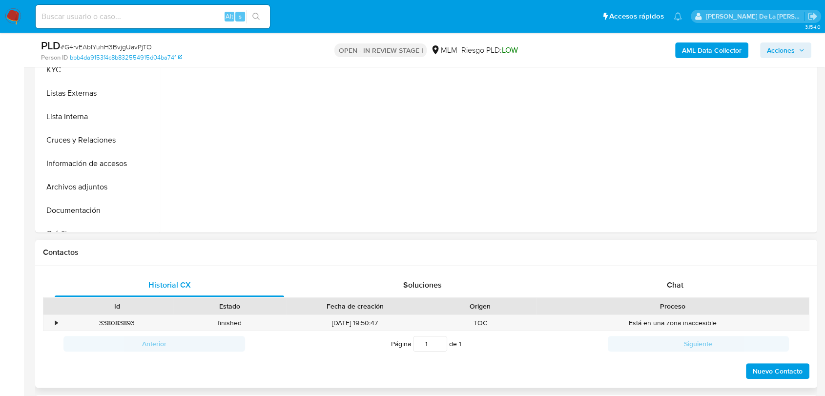
scroll to position [54, 0]
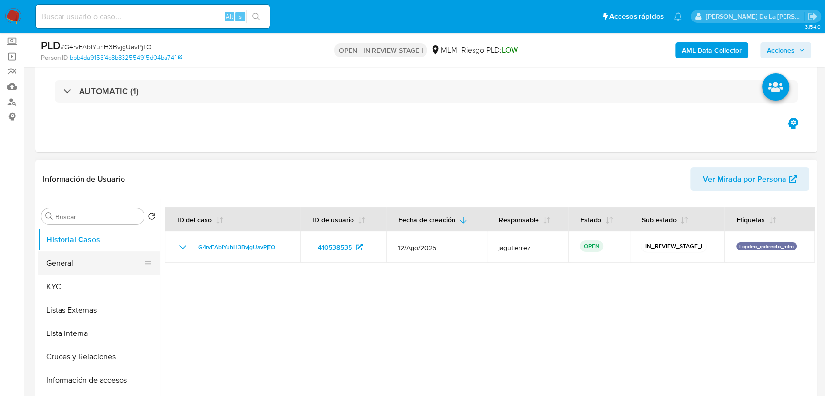
click at [63, 270] on button "General" at bounding box center [95, 262] width 114 height 23
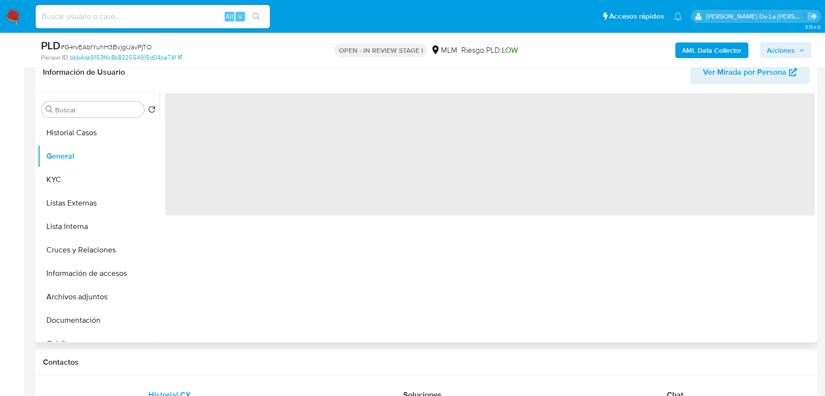
scroll to position [163, 0]
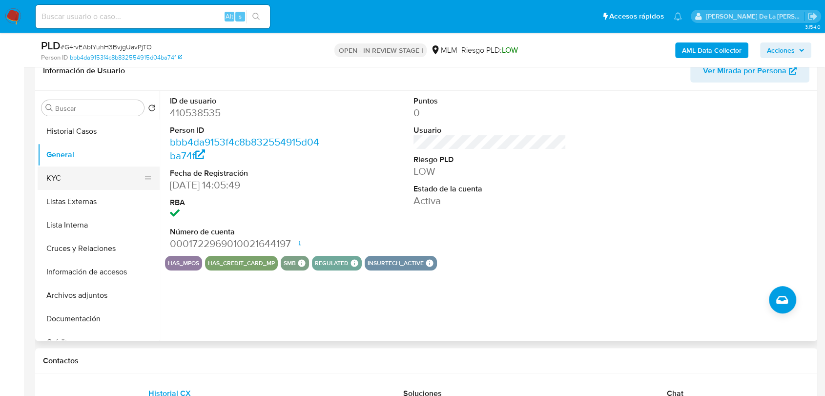
click at [64, 171] on button "KYC" at bounding box center [95, 177] width 114 height 23
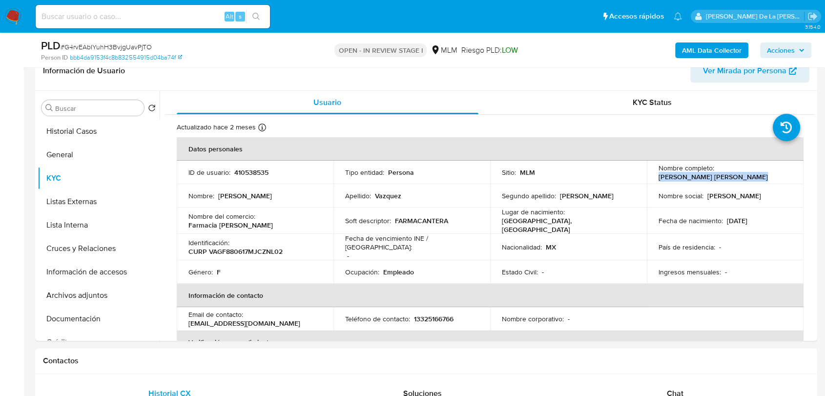
drag, startPoint x: 746, startPoint y: 177, endPoint x: 645, endPoint y: 179, distance: 100.1
click at [647, 179] on td "Nombre completo : Flor Navit Vazquez Gonzalez" at bounding box center [725, 172] width 157 height 23
drag, startPoint x: 270, startPoint y: 226, endPoint x: 180, endPoint y: 229, distance: 89.4
click at [180, 229] on td "Nombre del comercio : Farmacia la Cantera" at bounding box center [255, 221] width 157 height 26
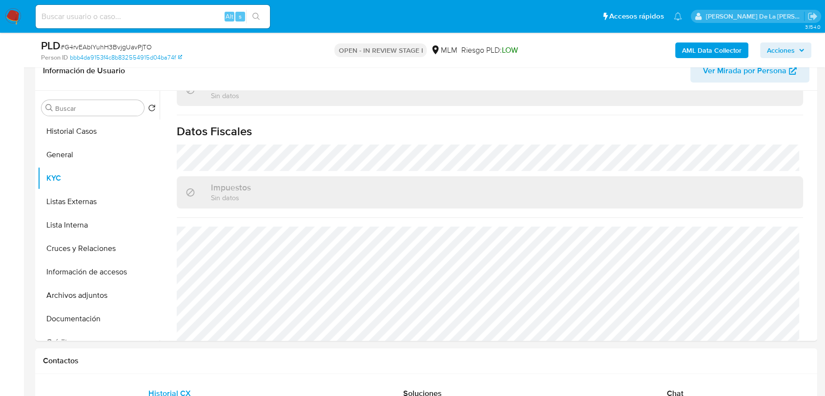
scroll to position [379, 0]
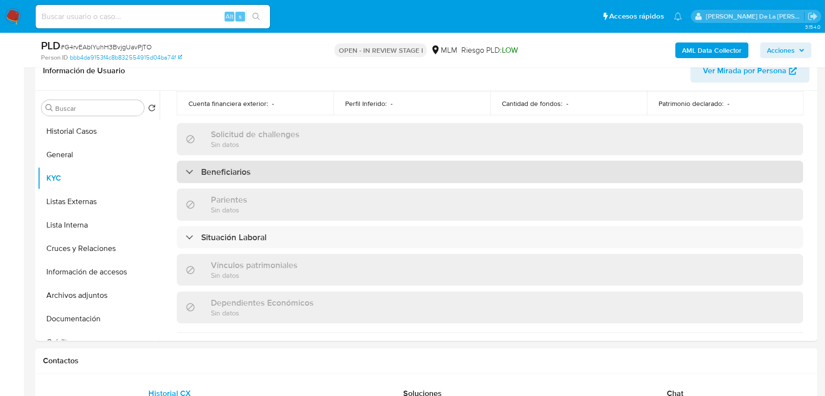
click at [184, 166] on div "Beneficiarios" at bounding box center [490, 172] width 626 height 22
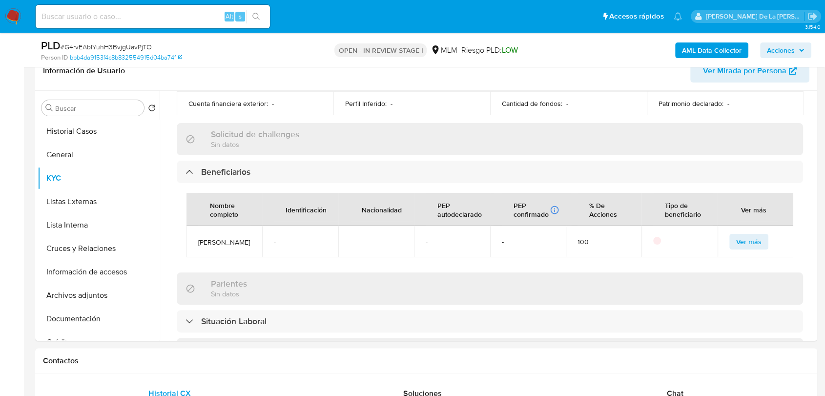
click at [208, 238] on span "[PERSON_NAME]" at bounding box center [224, 242] width 52 height 9
copy span "[PERSON_NAME]"
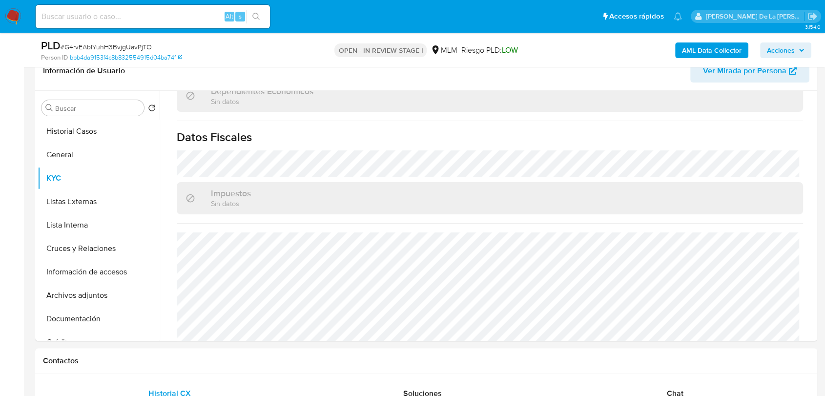
scroll to position [688, 0]
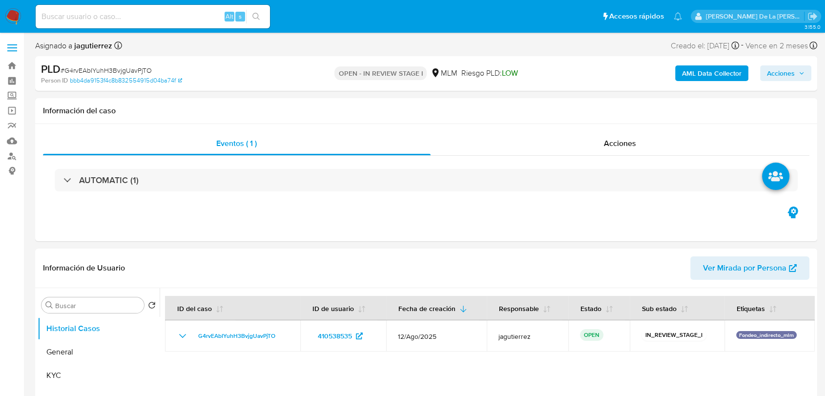
select select "10"
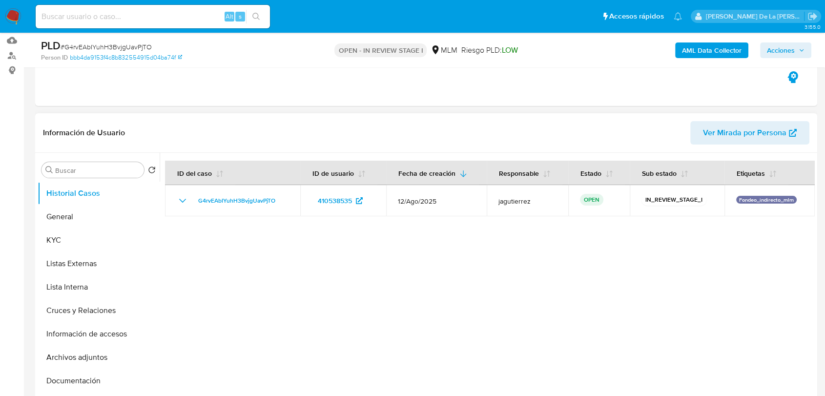
scroll to position [217, 0]
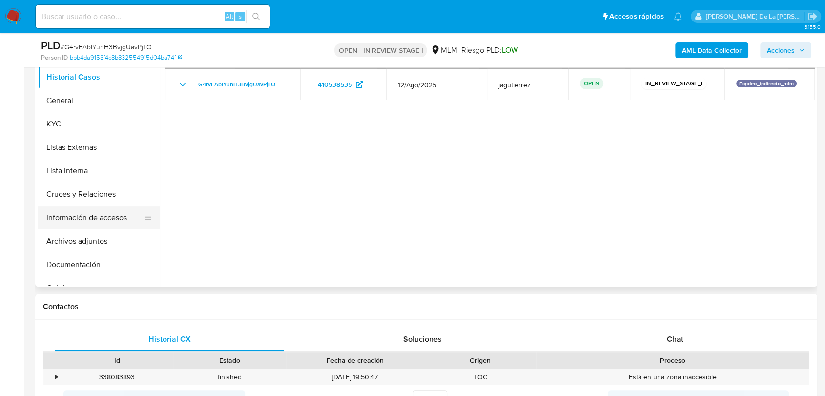
click at [101, 215] on button "Información de accesos" at bounding box center [95, 217] width 114 height 23
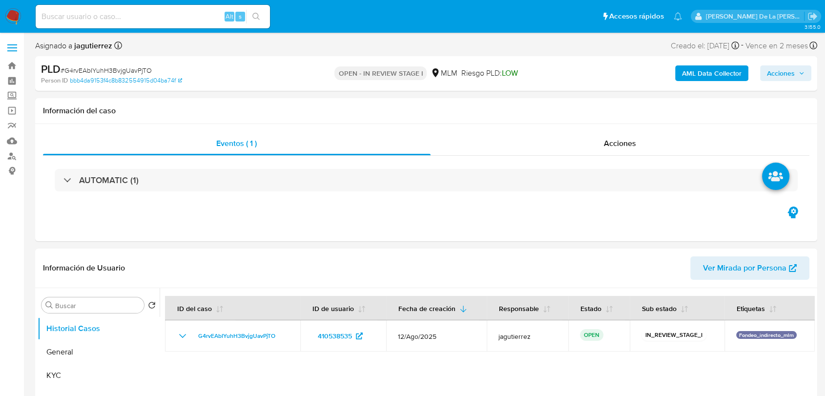
select select "10"
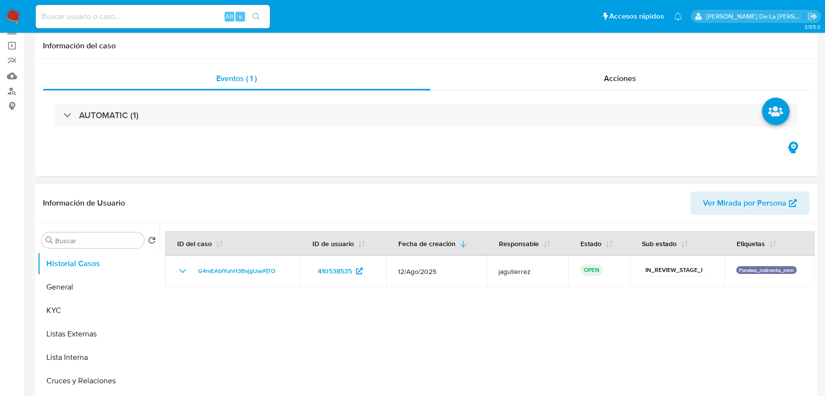
scroll to position [108, 0]
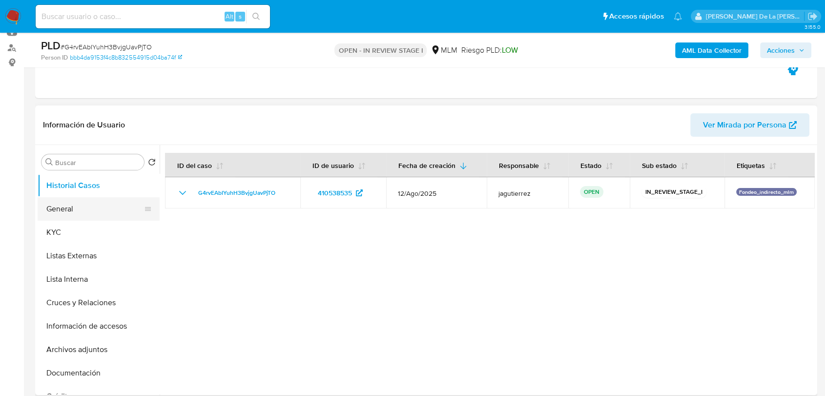
click at [91, 210] on button "General" at bounding box center [95, 208] width 114 height 23
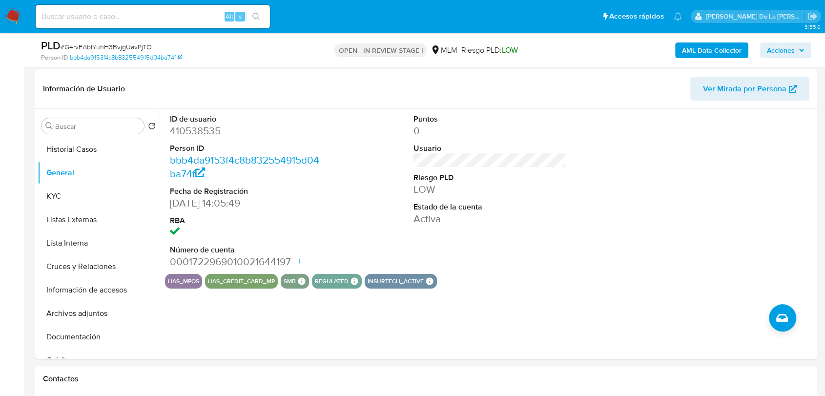
scroll to position [143, 0]
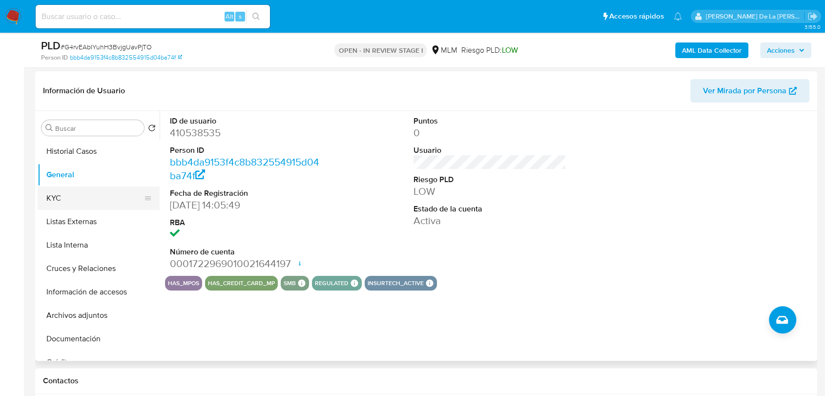
click at [104, 194] on button "KYC" at bounding box center [95, 198] width 114 height 23
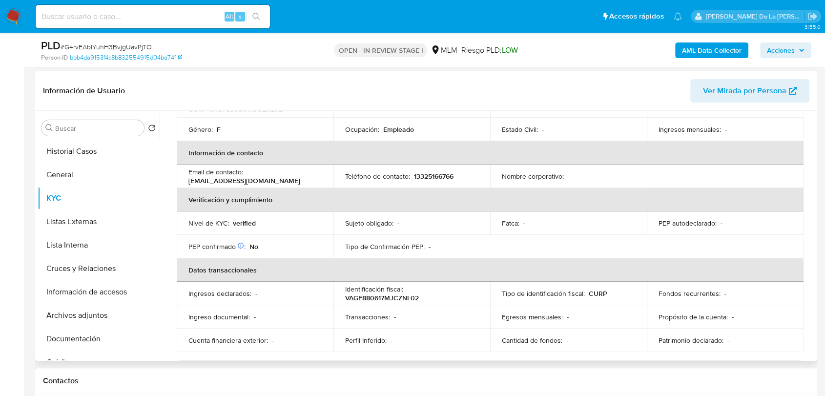
scroll to position [217, 0]
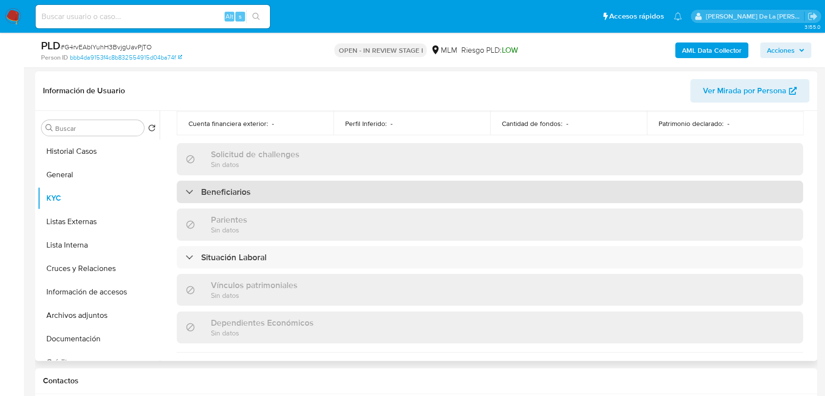
click at [225, 190] on h3 "Beneficiarios" at bounding box center [225, 192] width 49 height 11
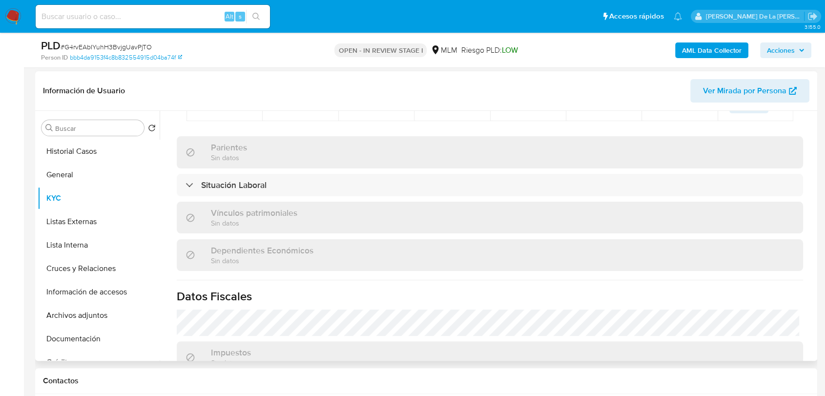
scroll to position [688, 0]
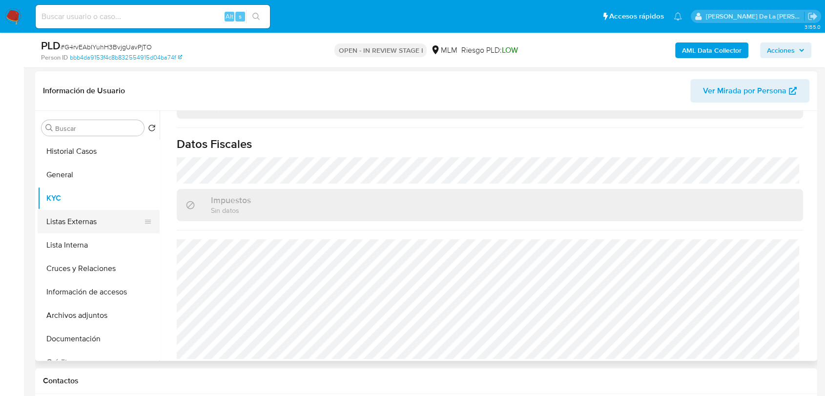
click at [109, 229] on button "Listas Externas" at bounding box center [95, 221] width 114 height 23
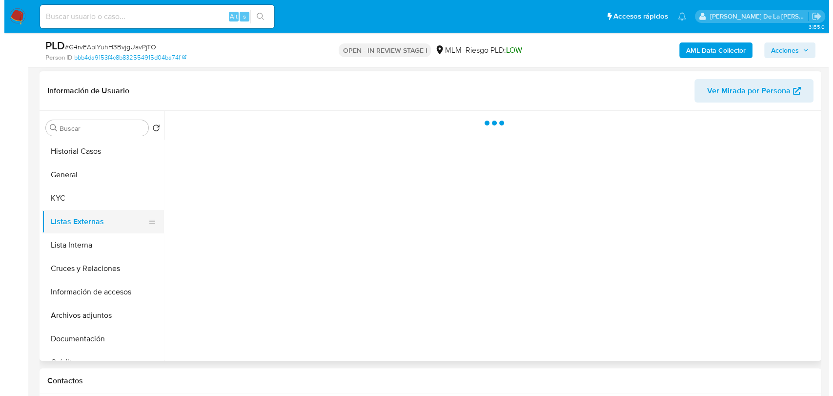
scroll to position [0, 0]
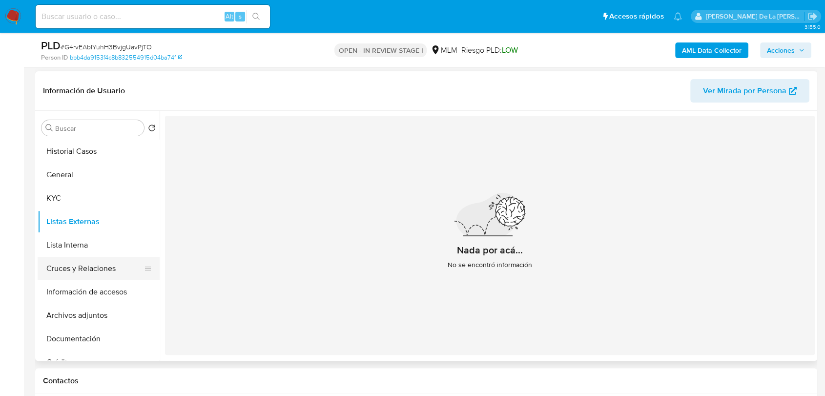
click at [98, 268] on button "Cruces y Relaciones" at bounding box center [95, 268] width 114 height 23
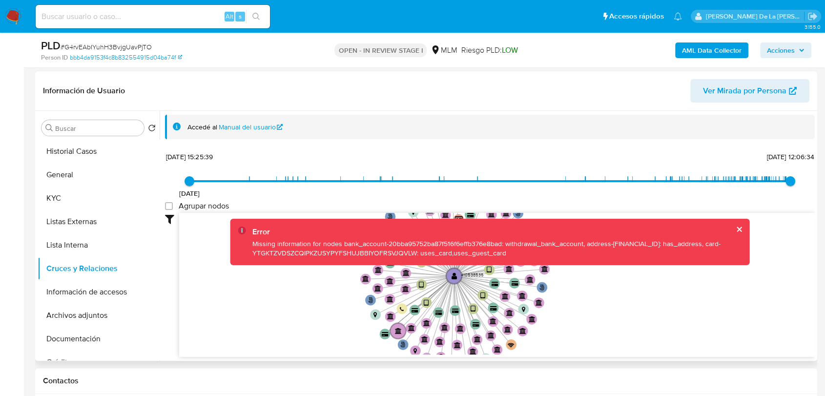
click at [737, 231] on button "cerrar" at bounding box center [739, 229] width 6 height 6
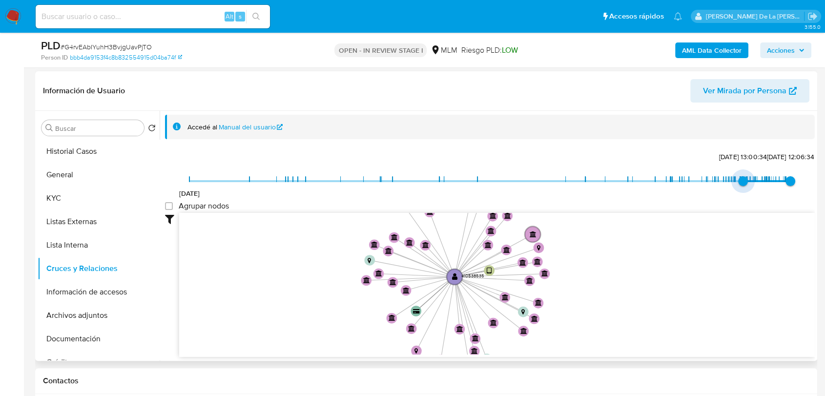
type input "1743871929000"
drag, startPoint x: 186, startPoint y: 183, endPoint x: 742, endPoint y: 189, distance: 555.7
click at [742, 186] on span "5/4/2025, 10:52:09" at bounding box center [746, 181] width 10 height 10
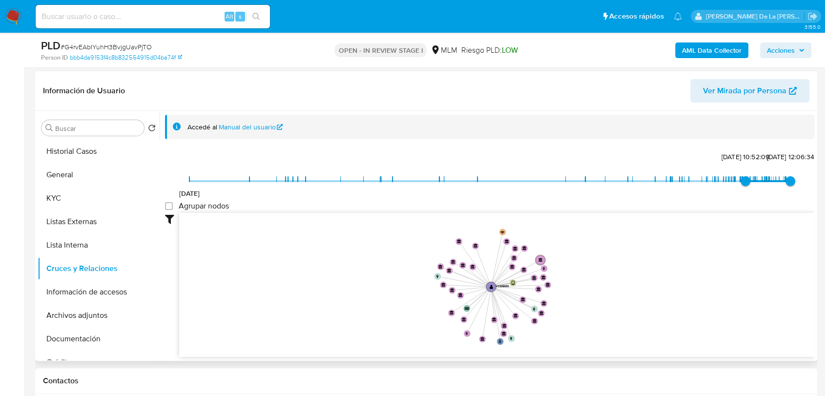
drag, startPoint x: 677, startPoint y: 246, endPoint x: 629, endPoint y: 264, distance: 51.1
click at [629, 264] on icon "user-410538535  410538535 phone-077c00fb5c6808e837c6f6b60140649f  person-bbb4…" at bounding box center [497, 284] width 636 height 142
click at [111, 296] on button "Información de accesos" at bounding box center [95, 291] width 114 height 23
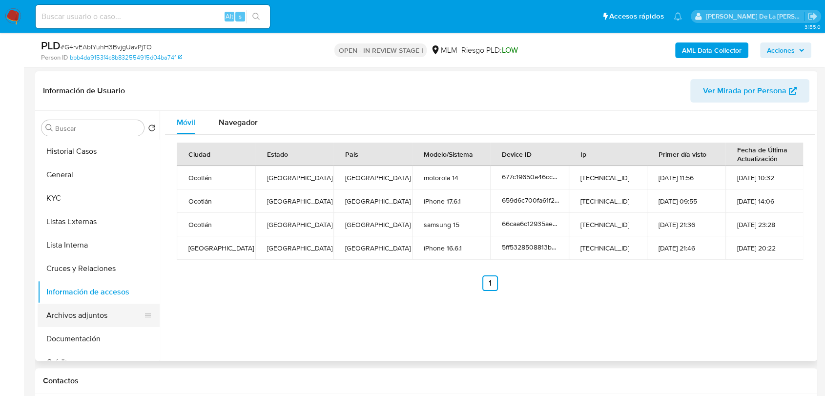
click at [87, 321] on button "Archivos adjuntos" at bounding box center [95, 315] width 114 height 23
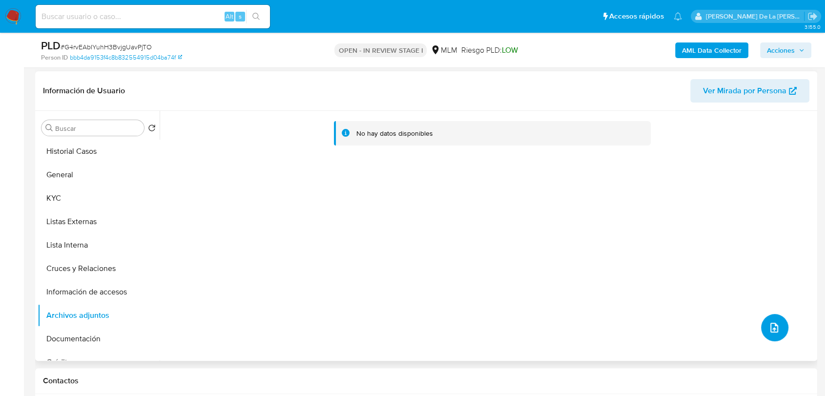
click at [777, 320] on button "upload-file" at bounding box center [774, 327] width 27 height 27
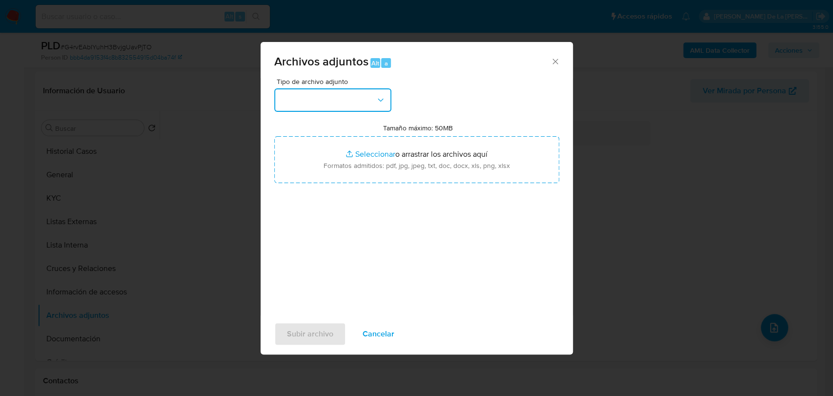
click at [344, 107] on button "button" at bounding box center [332, 99] width 117 height 23
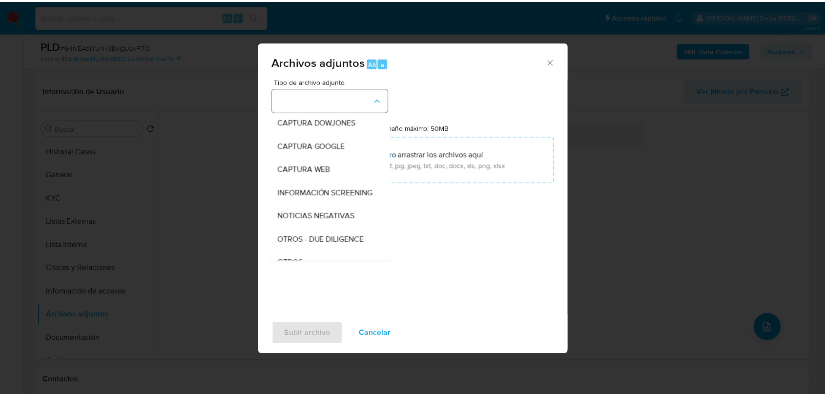
scroll to position [51, 0]
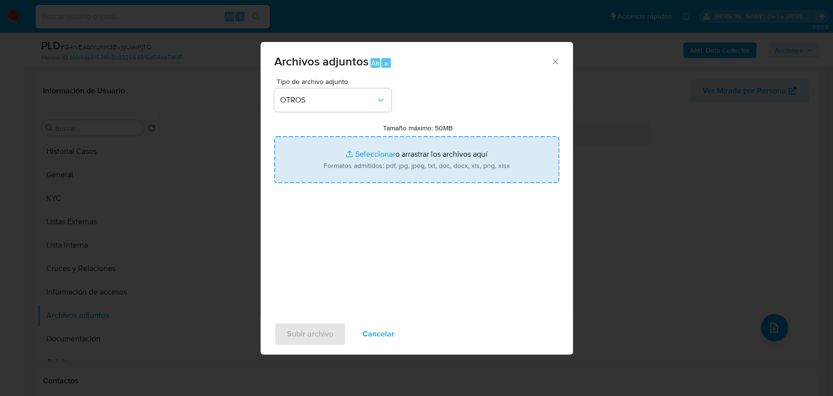
type input "C:\fakepath\410538535_FLOR NAVIT VAZQUEZ GONZALEZ_AGO2025.pdf"
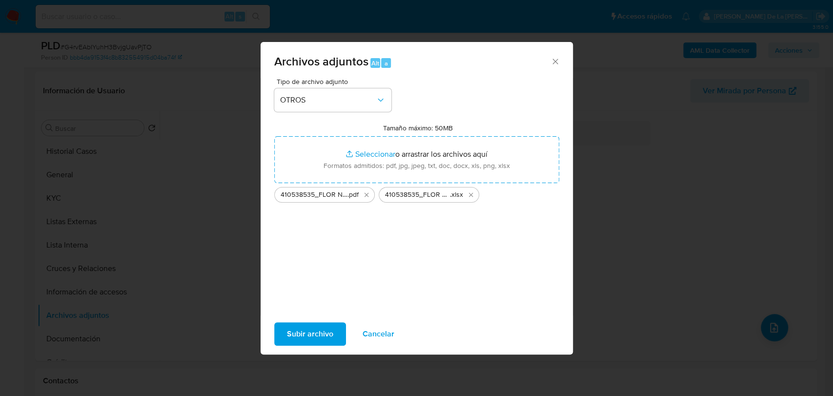
drag, startPoint x: 354, startPoint y: 247, endPoint x: 353, endPoint y: 259, distance: 11.8
click at [354, 248] on div "Tipo de archivo adjunto OTROS Tamaño máximo: 50MB Seleccionar archivos Seleccio…" at bounding box center [416, 193] width 285 height 230
click at [317, 330] on span "Subir archivo" at bounding box center [310, 333] width 46 height 21
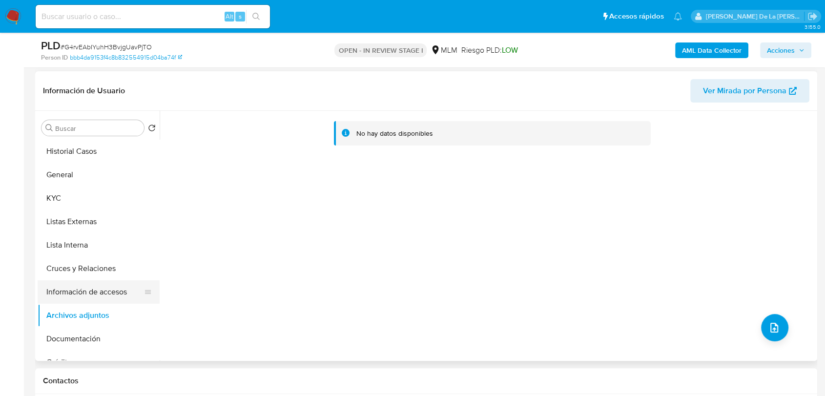
click at [91, 284] on button "Información de accesos" at bounding box center [95, 291] width 114 height 23
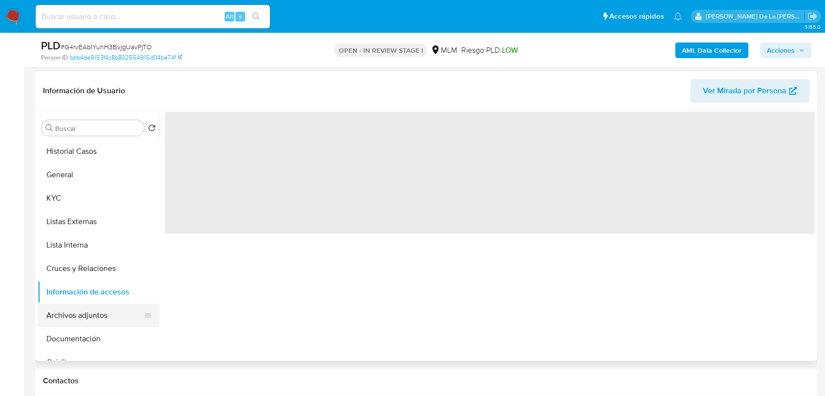
click at [78, 307] on button "Archivos adjuntos" at bounding box center [95, 315] width 114 height 23
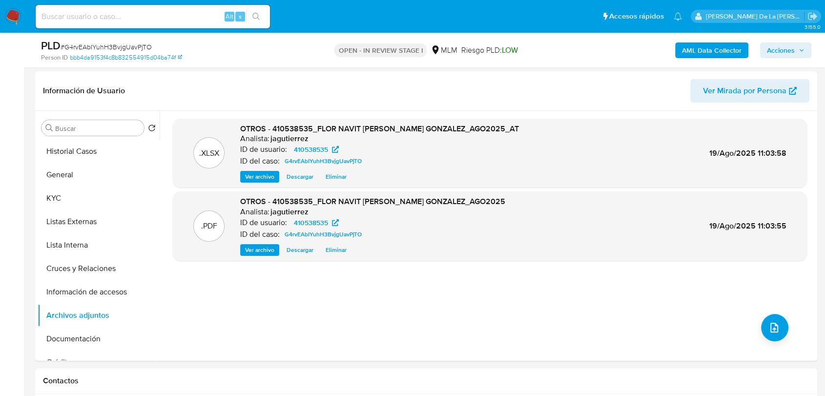
click at [695, 52] on b "AML Data Collector" at bounding box center [712, 50] width 60 height 16
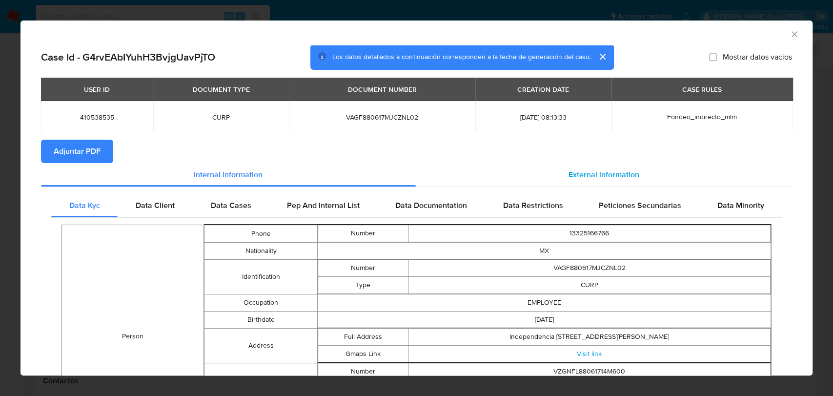
click at [569, 173] on span "External information" at bounding box center [604, 174] width 71 height 11
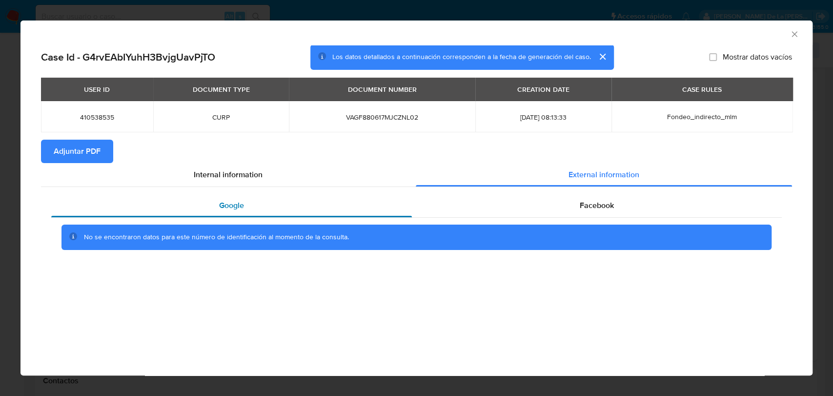
click at [291, 206] on div "Google" at bounding box center [231, 205] width 361 height 23
click at [534, 207] on div "Facebook" at bounding box center [597, 205] width 370 height 23
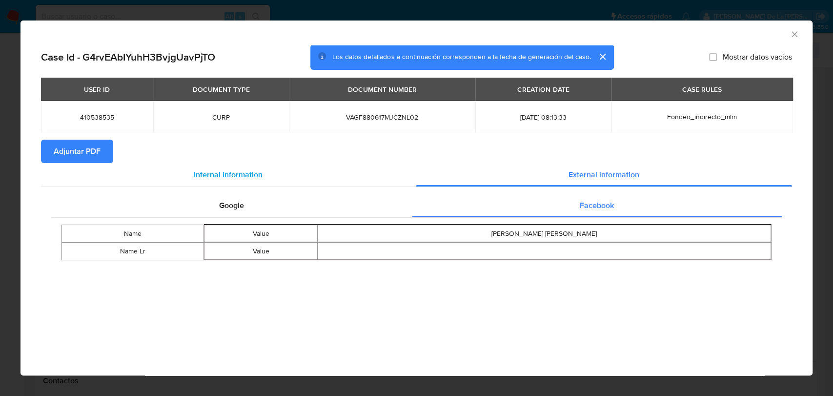
drag, startPoint x: 311, startPoint y: 184, endPoint x: 288, endPoint y: 184, distance: 23.0
click at [301, 184] on div "Internal information" at bounding box center [228, 174] width 375 height 23
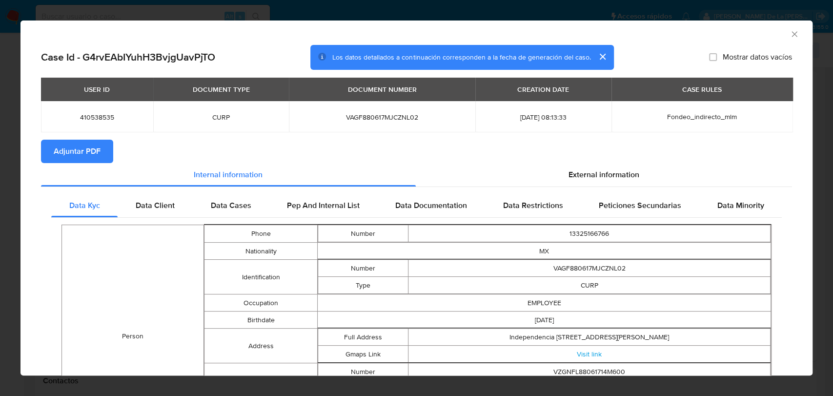
click at [82, 150] on span "Adjuntar PDF" at bounding box center [77, 151] width 47 height 21
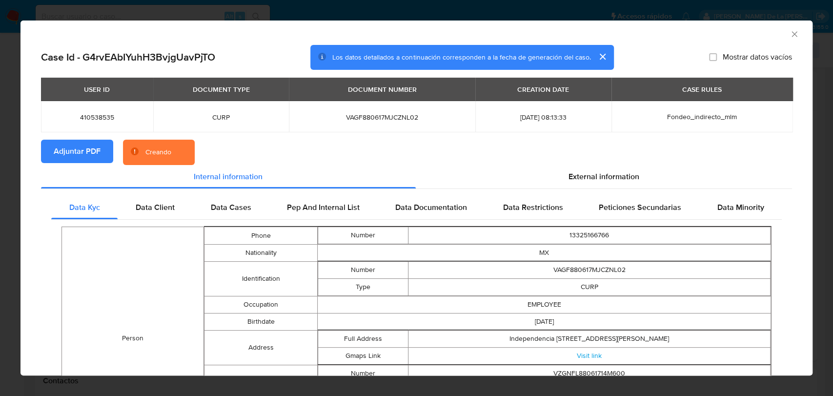
click at [790, 36] on icon "Cerrar ventana" at bounding box center [795, 34] width 10 height 10
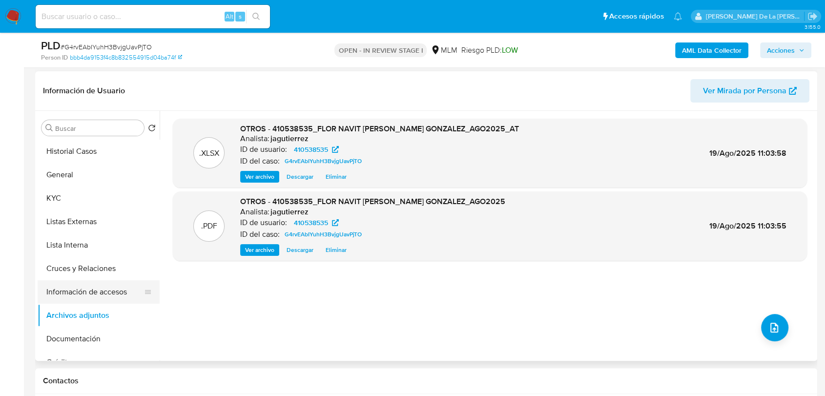
click at [80, 290] on button "Información de accesos" at bounding box center [95, 291] width 114 height 23
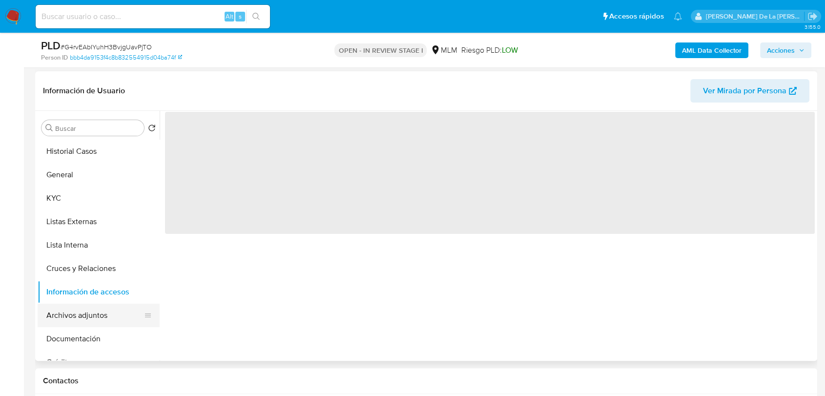
click at [76, 311] on button "Archivos adjuntos" at bounding box center [95, 315] width 114 height 23
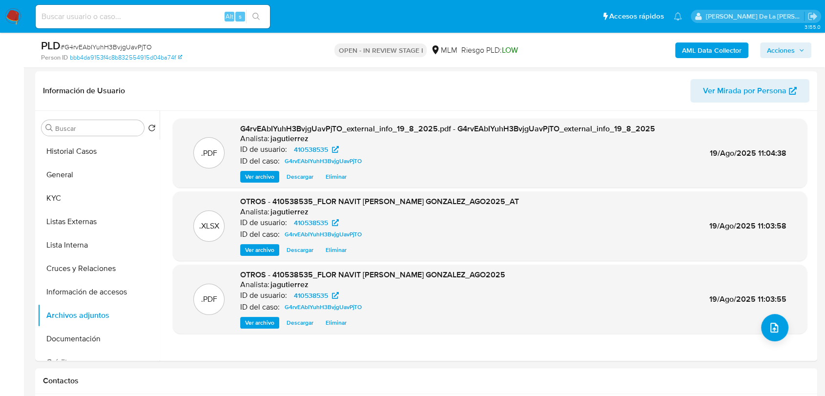
click at [780, 51] on span "Acciones" at bounding box center [781, 50] width 28 height 16
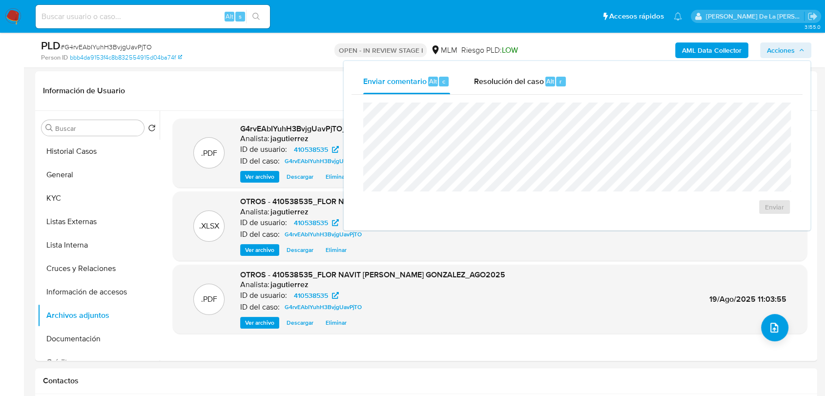
click at [780, 51] on span "Acciones" at bounding box center [781, 50] width 28 height 16
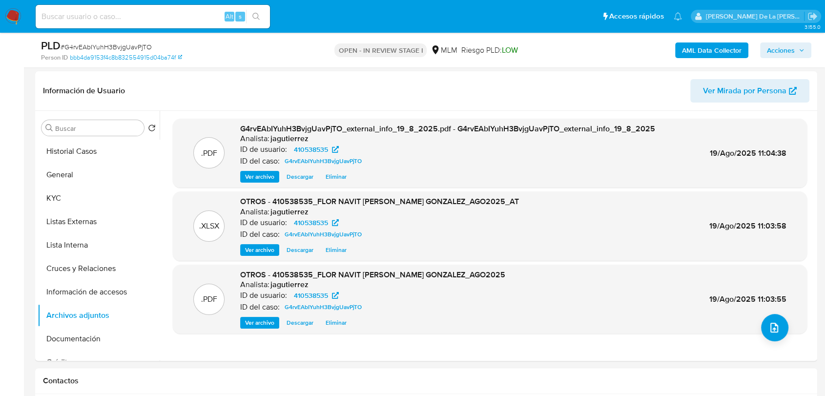
click at [780, 51] on span "Acciones" at bounding box center [781, 50] width 28 height 16
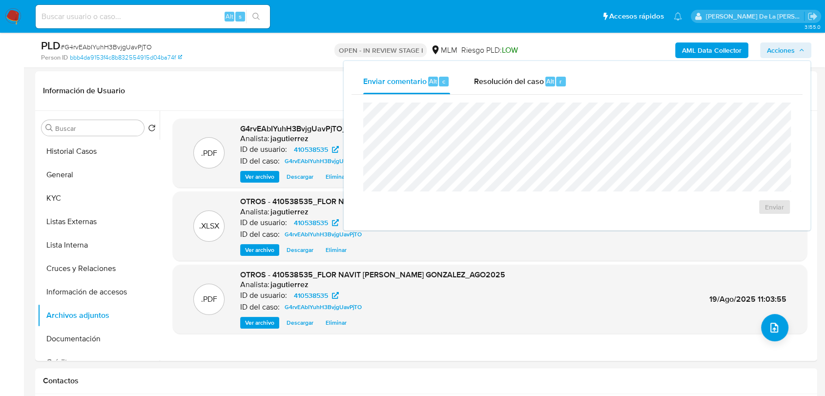
click at [522, 96] on div "Enviar" at bounding box center [577, 159] width 451 height 128
click at [519, 83] on span "Resolución del caso" at bounding box center [509, 80] width 70 height 11
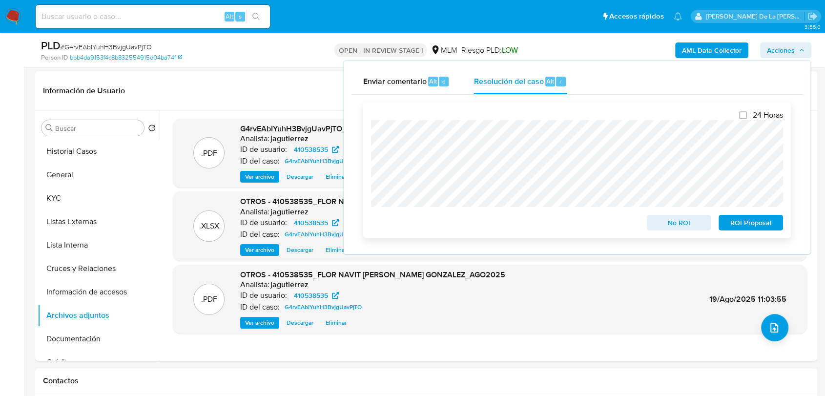
click at [648, 230] on button "No ROI" at bounding box center [679, 223] width 64 height 16
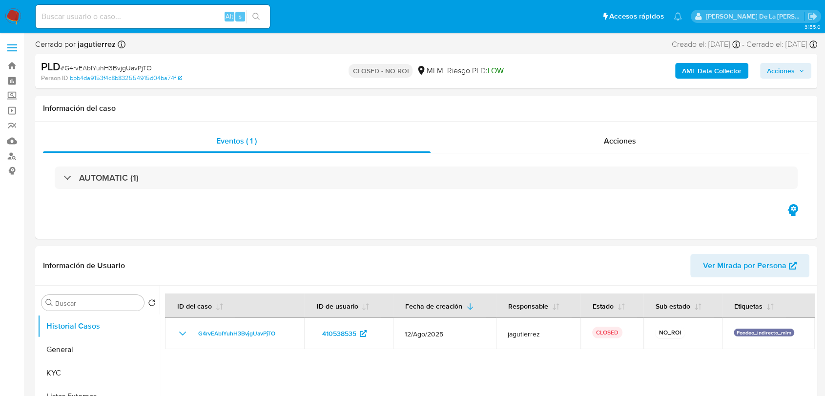
select select "10"
click at [7, 16] on img at bounding box center [13, 16] width 17 height 17
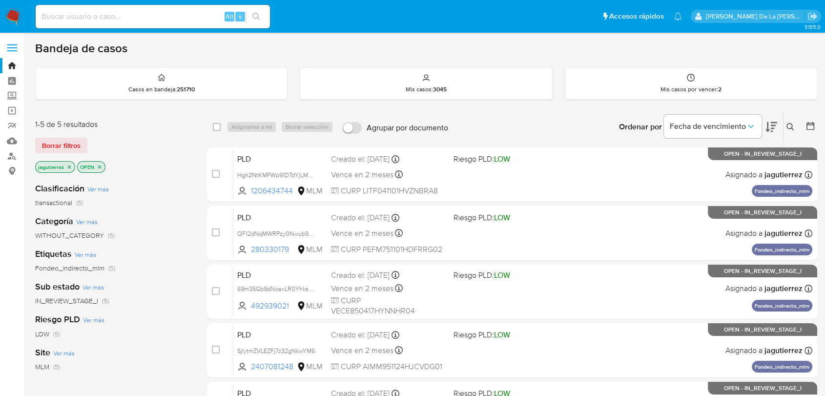
click at [16, 15] on img at bounding box center [13, 16] width 17 height 17
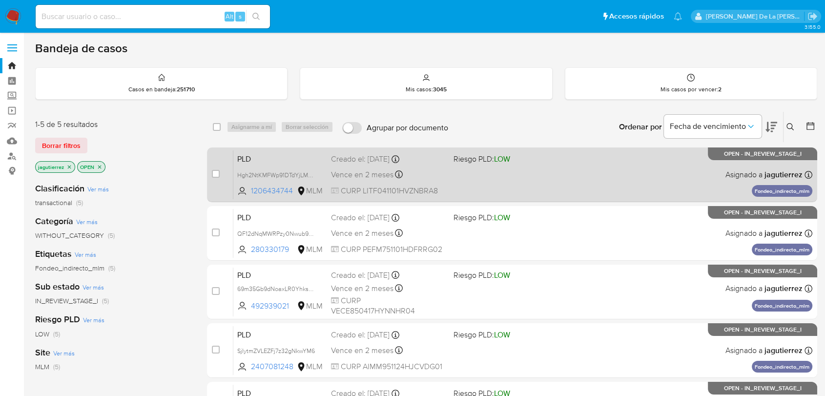
click at [617, 169] on div "PLD Hgh2NtKMFWp91DTdYjLMqCYB 1206434744 MLM Riesgo PLD: LOW Creado el: [DATE] C…" at bounding box center [522, 174] width 579 height 49
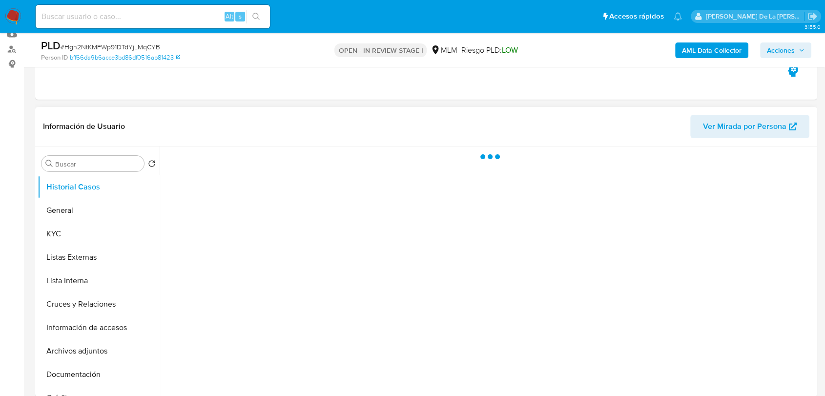
scroll to position [108, 0]
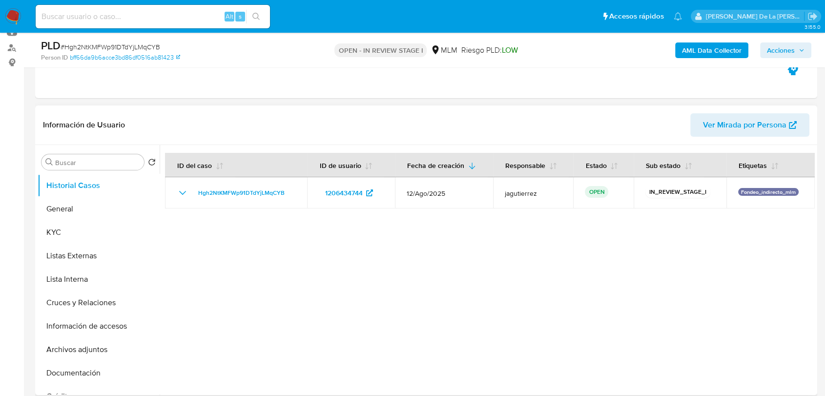
select select "10"
click at [54, 210] on button "General" at bounding box center [95, 208] width 114 height 23
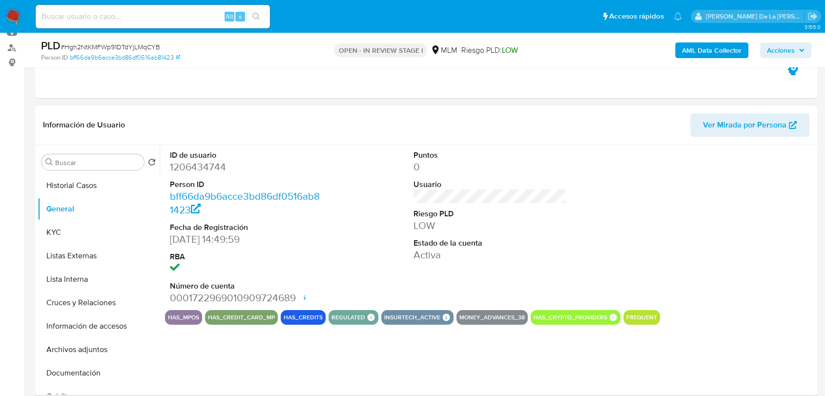
click at [199, 169] on dd "1206434744" at bounding box center [246, 167] width 153 height 14
copy dd "1206434744"
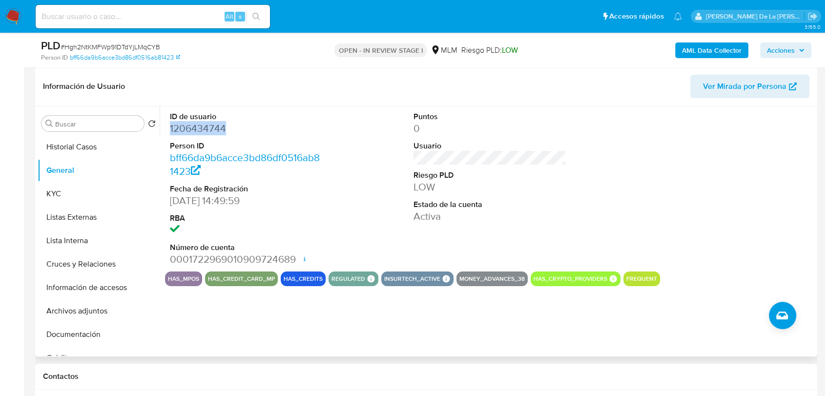
scroll to position [163, 0]
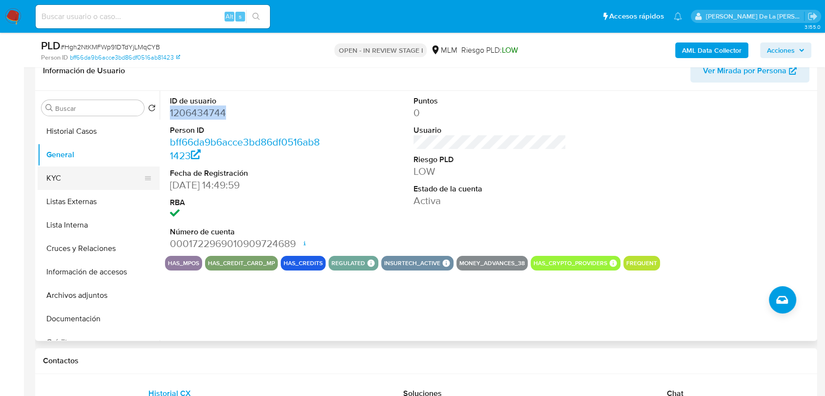
click at [84, 178] on button "KYC" at bounding box center [95, 177] width 114 height 23
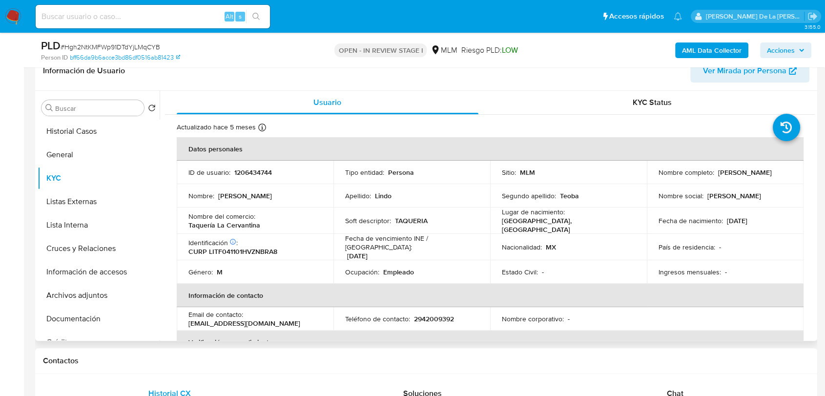
drag, startPoint x: 184, startPoint y: 223, endPoint x: 265, endPoint y: 222, distance: 81.1
click at [265, 222] on td "Nombre del comercio : Taquería [GEOGRAPHIC_DATA]" at bounding box center [255, 221] width 157 height 26
drag, startPoint x: 654, startPoint y: 177, endPoint x: 755, endPoint y: 180, distance: 101.1
click at [755, 180] on td "Nombre completo : [PERSON_NAME]" at bounding box center [725, 172] width 157 height 23
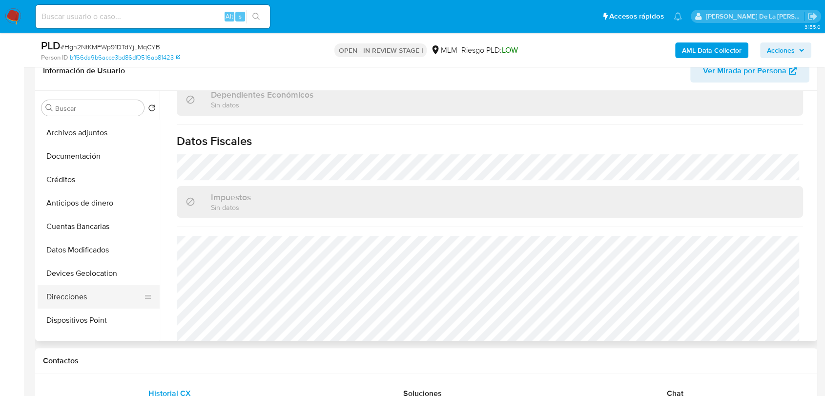
scroll to position [217, 0]
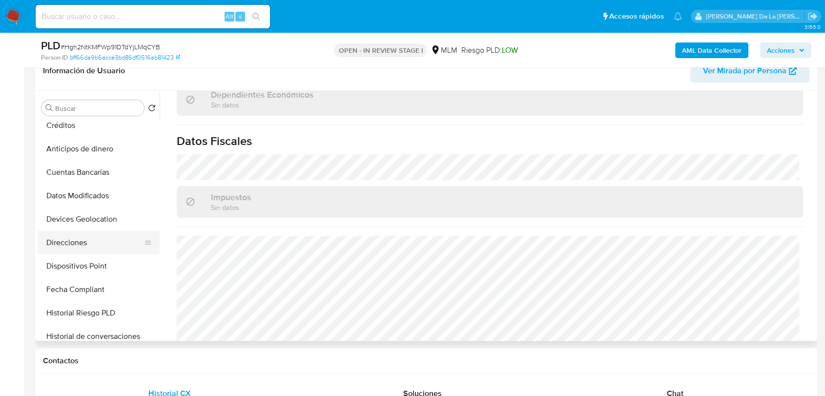
click at [94, 248] on button "Direcciones" at bounding box center [95, 242] width 114 height 23
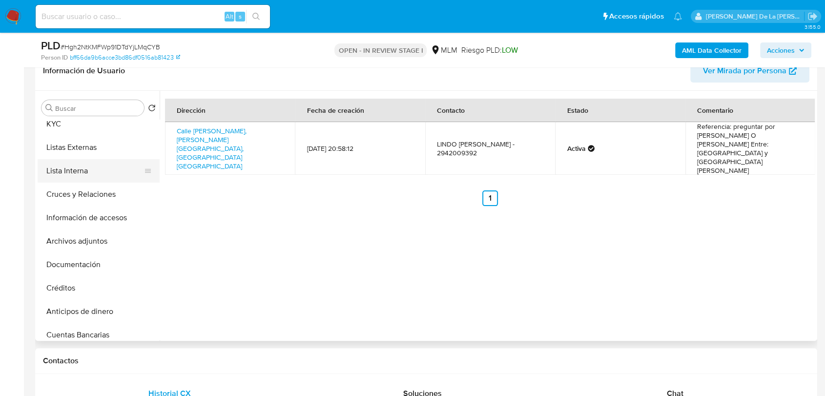
scroll to position [0, 0]
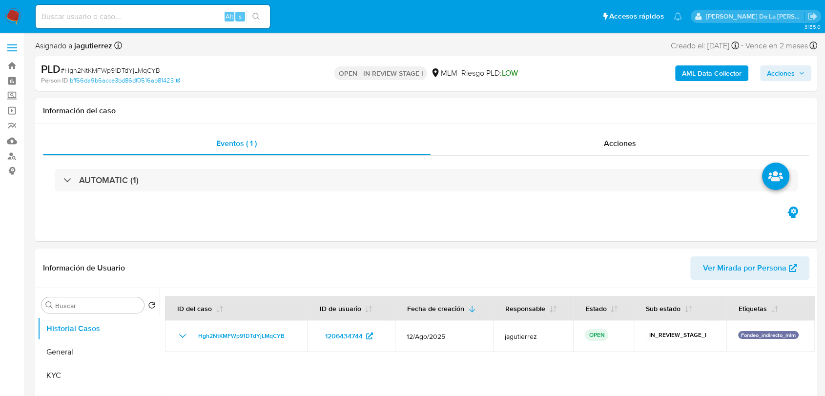
select select "10"
click at [677, 46] on div "Creado el: [DATE] Creado el: [DATE] 03:13:12" at bounding box center [705, 45] width 68 height 13
